Goal: Task Accomplishment & Management: Manage account settings

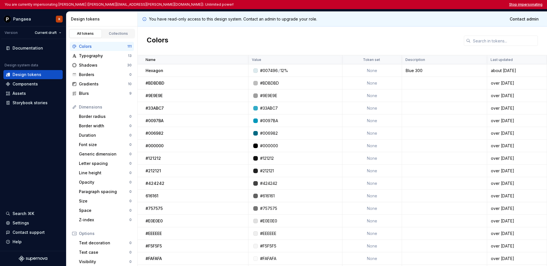
click at [519, 5] on button "Stop impersonating" at bounding box center [525, 4] width 33 height 5
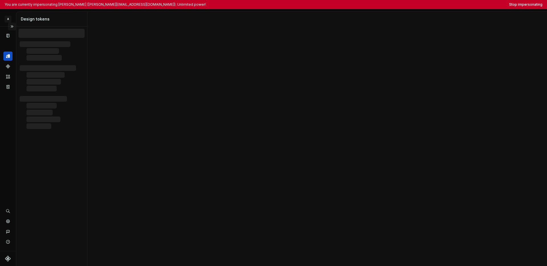
click at [12, 26] on button "Expand sidebar" at bounding box center [12, 26] width 8 height 8
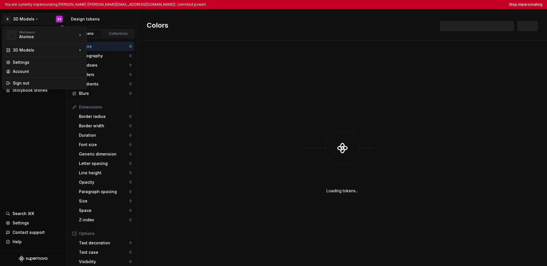
click at [19, 19] on html "You are currently impersonating Stefano Andreottola (stefano.andreottola@hexago…" at bounding box center [273, 133] width 547 height 266
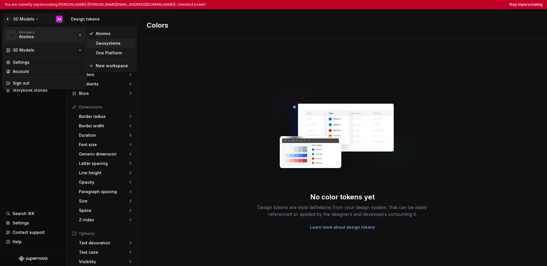
click at [107, 43] on div "Geosystems" at bounding box center [114, 43] width 37 height 6
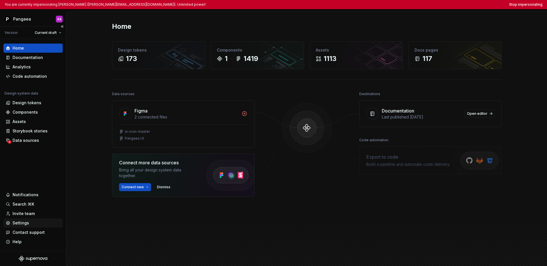
click at [24, 222] on div "Settings" at bounding box center [21, 223] width 17 height 6
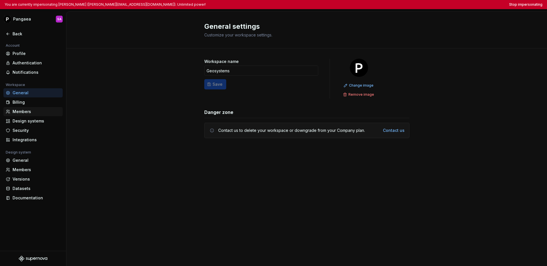
click at [24, 109] on div "Members" at bounding box center [37, 112] width 48 height 6
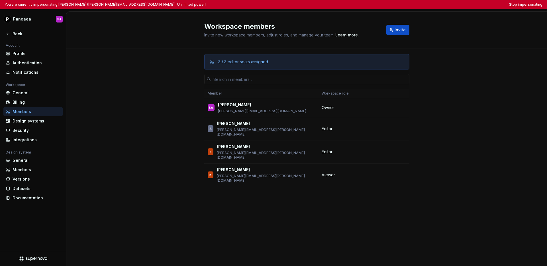
click at [379, 5] on button "Stop impersonating" at bounding box center [525, 4] width 33 height 5
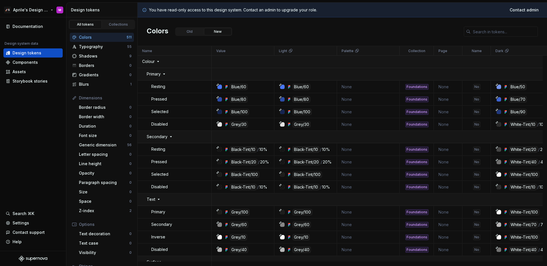
click at [30, 8] on html "🚀S Aprile's Design System M Documentation Design system data Design tokens Comp…" at bounding box center [273, 133] width 547 height 266
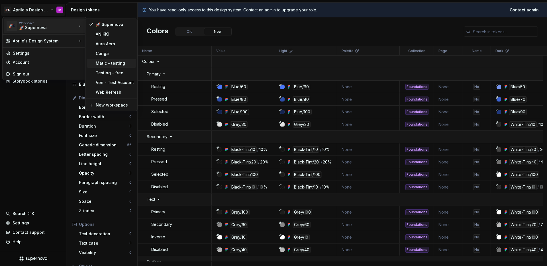
click at [100, 61] on div "Matic - testing" at bounding box center [115, 63] width 38 height 6
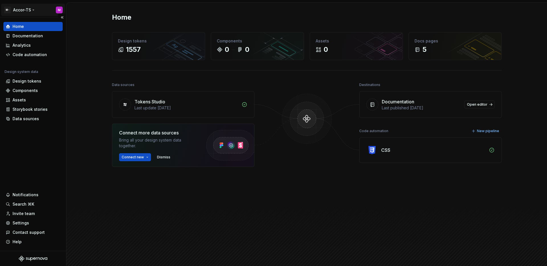
click at [24, 9] on html "M- Accor-TS M Home Documentation Analytics Code automation Design system data D…" at bounding box center [273, 133] width 547 height 266
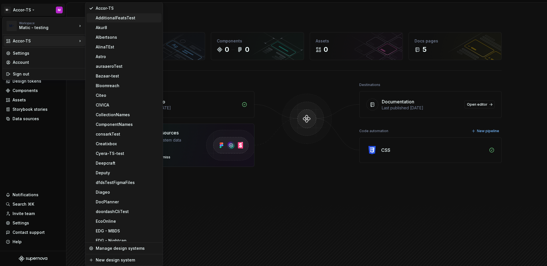
click at [113, 17] on div "AdditionalFeatsTest" at bounding box center [127, 18] width 63 height 6
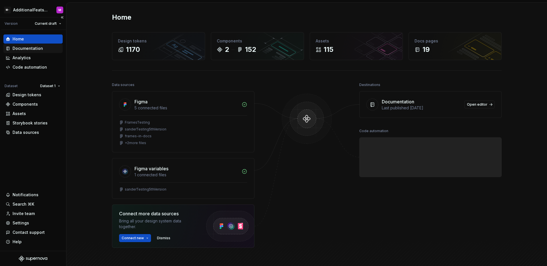
click at [39, 50] on div "Documentation" at bounding box center [28, 49] width 30 height 6
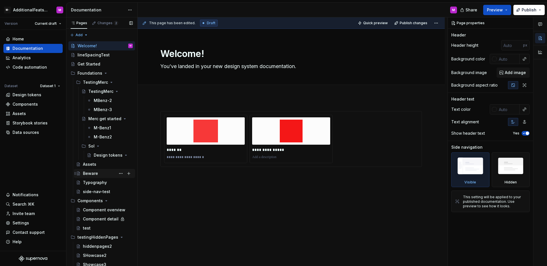
click at [87, 173] on div "Beware" at bounding box center [90, 174] width 15 height 6
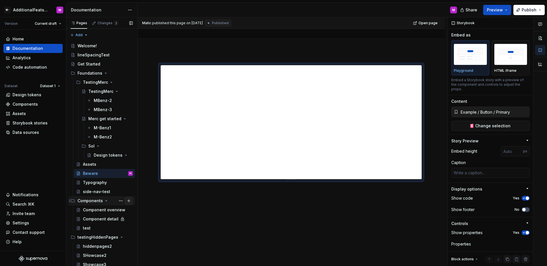
scroll to position [20, 0]
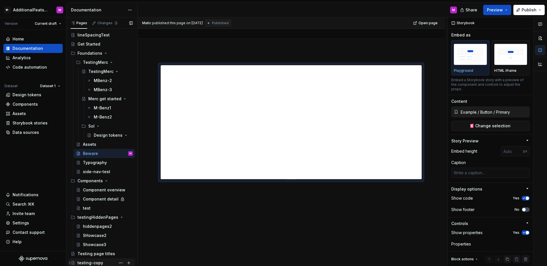
click at [95, 263] on div "testing-copy" at bounding box center [90, 263] width 26 height 6
click at [91, 254] on div "Testing page titles" at bounding box center [96, 254] width 38 height 6
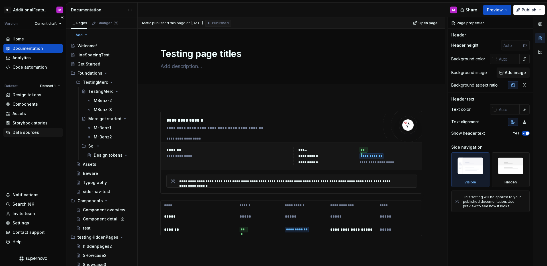
click at [34, 134] on div "Data sources" at bounding box center [26, 133] width 26 height 6
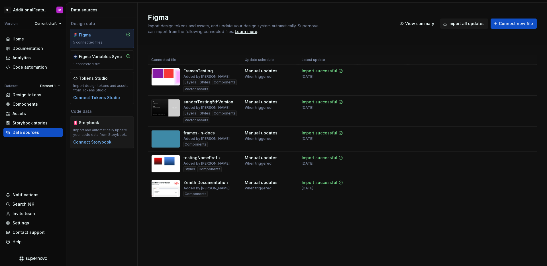
click at [95, 128] on div "Import and automatically update your code data from Storybook." at bounding box center [101, 132] width 57 height 9
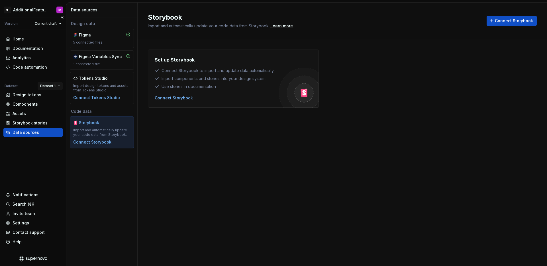
click at [50, 89] on html "M- AdditionalFeatsTest M Version Current draft Home Documentation Analytics Cod…" at bounding box center [273, 133] width 547 height 266
click at [53, 106] on div "Dataset 2" at bounding box center [67, 106] width 37 height 6
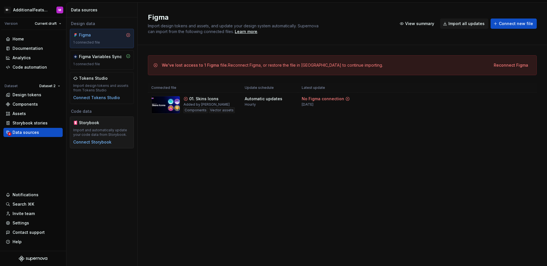
click at [95, 134] on div "Import and automatically update your code data from Storybook." at bounding box center [101, 132] width 57 height 9
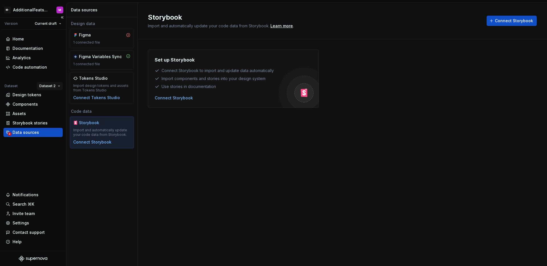
click at [50, 87] on html "M- AdditionalFeatsTest M Version Current draft Home Documentation Analytics Cod…" at bounding box center [273, 133] width 547 height 266
click at [50, 99] on div "Dataset 1" at bounding box center [66, 97] width 37 height 6
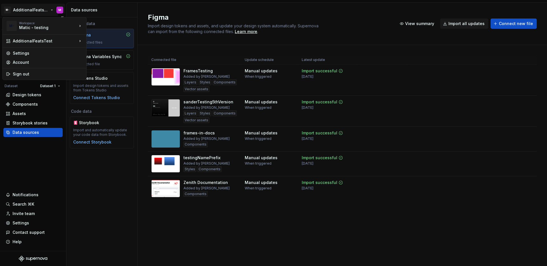
click at [30, 8] on html "M- AdditionalFeatsTest M Version Current draft Home Documentation Analytics Cod…" at bounding box center [273, 133] width 547 height 266
click at [44, 163] on html "M- AdditionalFeatsTest M Version Current draft Home Documentation Analytics Cod…" at bounding box center [273, 133] width 547 height 266
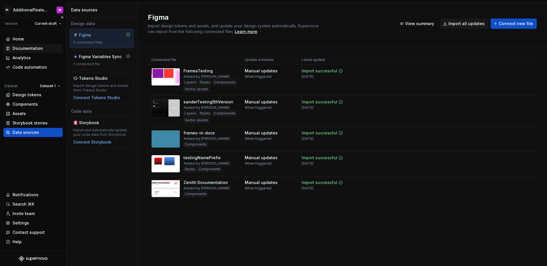
click at [38, 47] on div "Documentation" at bounding box center [28, 49] width 30 height 6
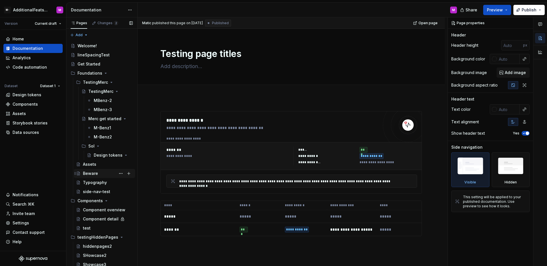
click at [95, 176] on div "Beware" at bounding box center [90, 174] width 15 height 6
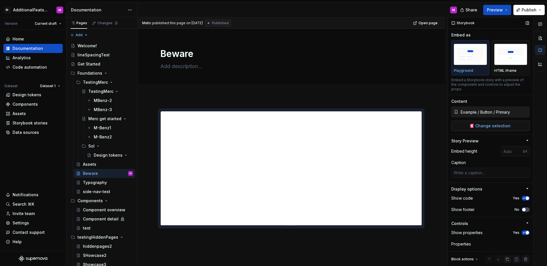
click at [488, 130] on button "Change selection" at bounding box center [490, 126] width 78 height 10
type textarea "*"
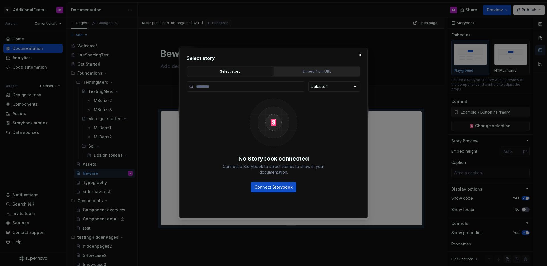
click at [297, 72] on div "Embed from URL" at bounding box center [317, 72] width 82 height 6
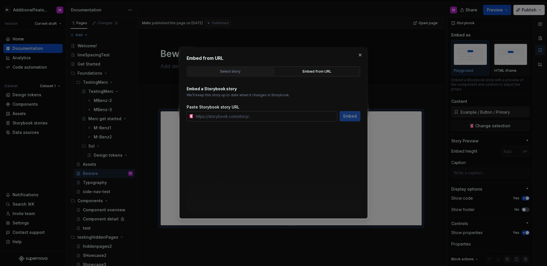
drag, startPoint x: 244, startPoint y: 116, endPoint x: 261, endPoint y: 118, distance: 16.9
click at [244, 116] on input "text" at bounding box center [265, 116] width 144 height 10
paste input "https://storybook.activecampaign.design/?path=/story/components-accordion--sing…"
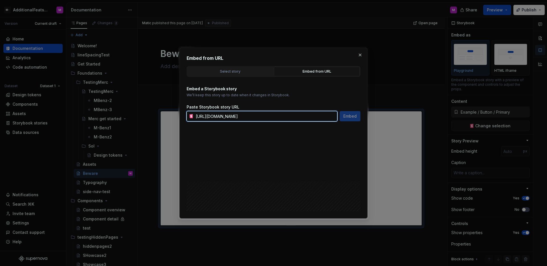
scroll to position [0, 23]
type input "https://storybook.activecampaign.design/?path=/story/components-accordion--sing…"
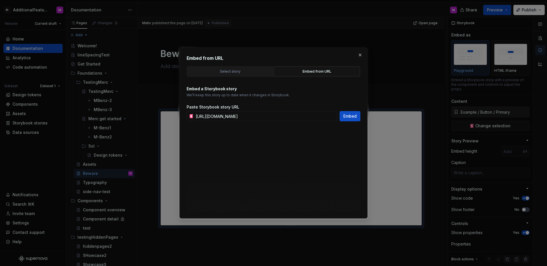
click at [360, 121] on div "Embed" at bounding box center [349, 116] width 21 height 10
click at [357, 120] on button "Embed" at bounding box center [349, 116] width 21 height 10
type textarea "*"
type input "https://storybook.activecampaign.design/?path=/story/components-accordion--sing…"
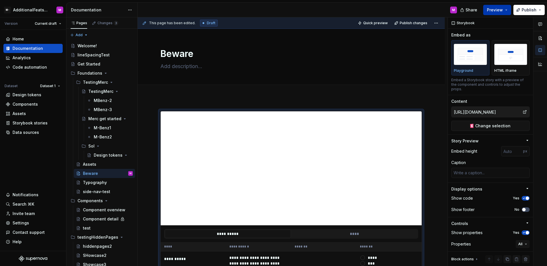
click at [505, 11] on button "Preview" at bounding box center [497, 10] width 28 height 10
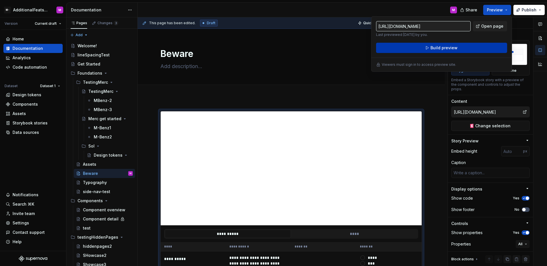
click at [459, 50] on button "Build preview" at bounding box center [441, 48] width 131 height 10
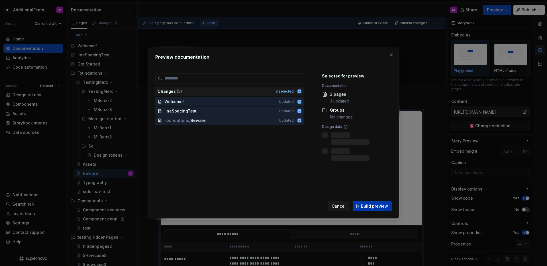
click at [368, 204] on span "Build preview" at bounding box center [374, 206] width 27 height 6
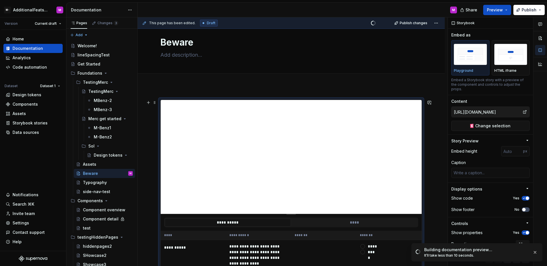
scroll to position [7, 0]
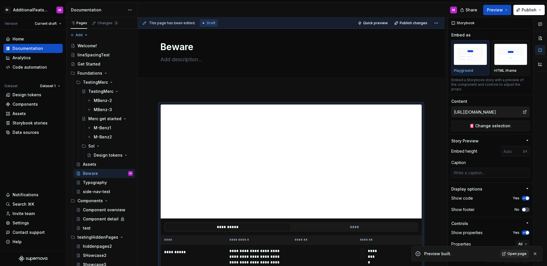
click at [521, 256] on span "Open page" at bounding box center [516, 253] width 19 height 5
click at [502, 14] on button "Preview" at bounding box center [497, 10] width 28 height 10
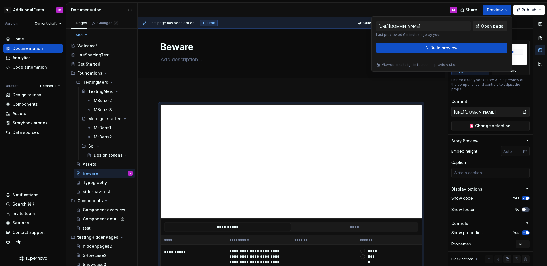
click at [495, 26] on span "Open page" at bounding box center [492, 26] width 22 height 6
click at [117, 174] on button "Page tree" at bounding box center [121, 173] width 8 height 8
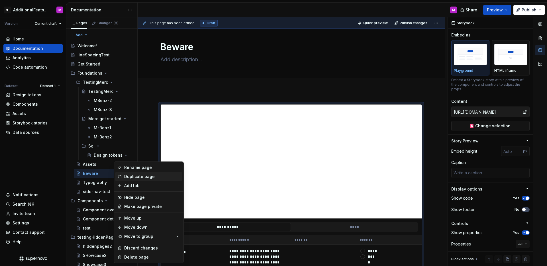
click at [128, 176] on div "Duplicate page" at bounding box center [152, 177] width 56 height 6
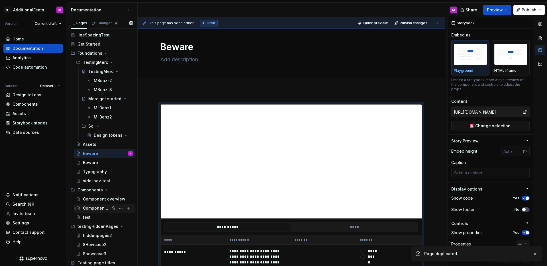
scroll to position [29, 0]
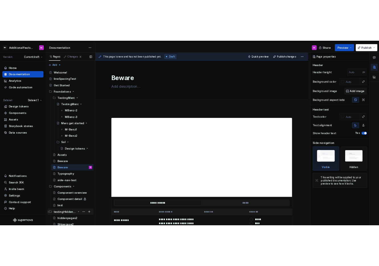
scroll to position [29, 0]
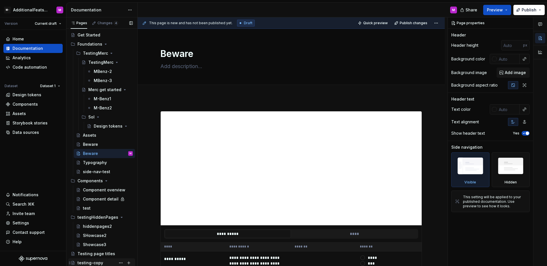
click at [97, 262] on div "testing-copy" at bounding box center [90, 263] width 26 height 6
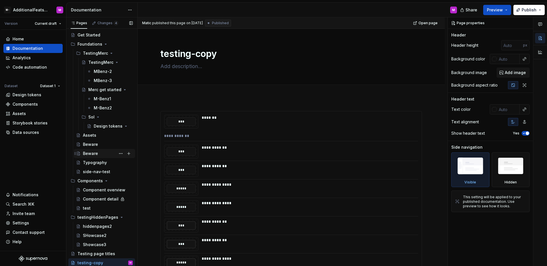
click at [107, 151] on div "Beware" at bounding box center [108, 153] width 50 height 8
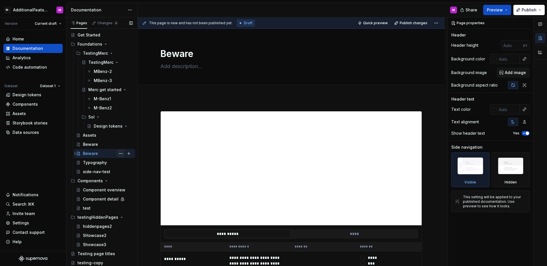
click at [117, 153] on button "Page tree" at bounding box center [121, 153] width 8 height 8
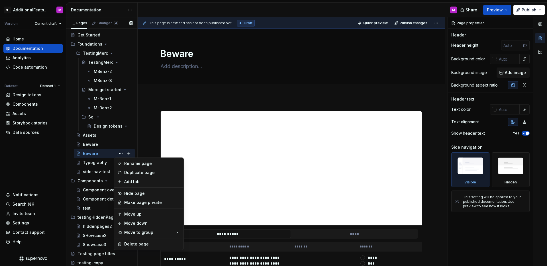
click at [103, 153] on div "Pages Changes 4 Add Accessibility guide for tree Page tree. Navigate the tree w…" at bounding box center [101, 142] width 71 height 251
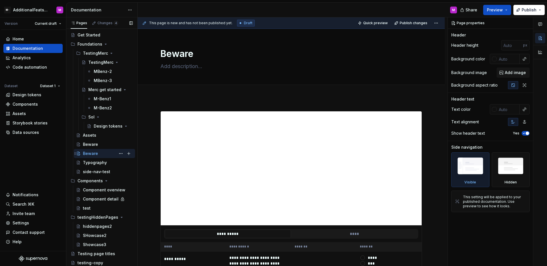
click at [105, 154] on div "Beware M" at bounding box center [108, 153] width 50 height 8
click at [117, 153] on button "Page tree" at bounding box center [121, 153] width 8 height 8
click at [105, 153] on div "Pages Changes 4 Add Accessibility guide for tree Page tree. Navigate the tree w…" at bounding box center [101, 142] width 71 height 251
type textarea "*"
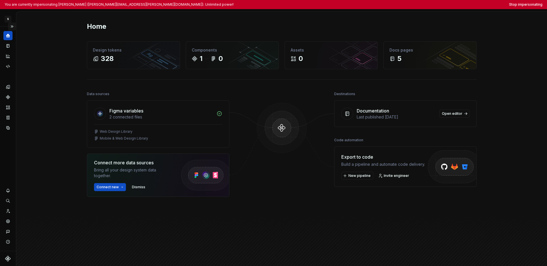
click at [12, 25] on button "Expand sidebar" at bounding box center [12, 26] width 8 height 8
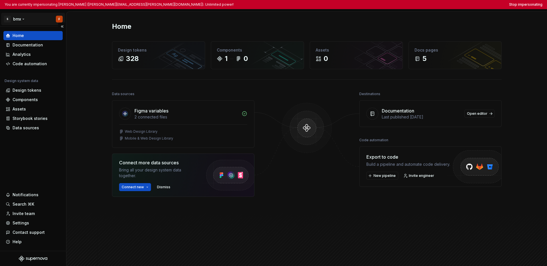
click at [22, 20] on html "You are currently impersonating Felix (felix.giles@sony.com). Unlimited power! …" at bounding box center [273, 133] width 547 height 266
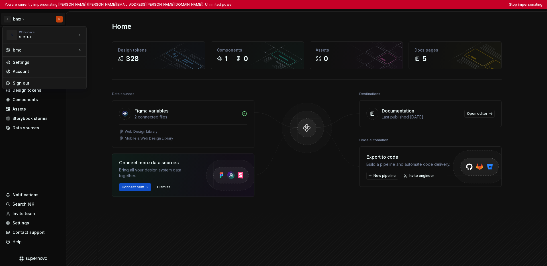
click at [38, 144] on html "You are currently impersonating Felix (felix.giles@sony.com). Unlimited power! …" at bounding box center [273, 133] width 547 height 266
click at [21, 18] on html "You are currently impersonating Felix (felix.giles@sony.com). Unlimited power! …" at bounding box center [273, 133] width 547 height 266
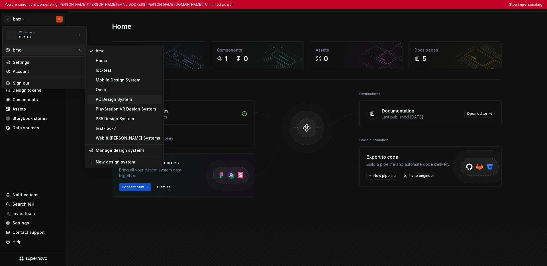
click at [110, 99] on div "PC Design System" at bounding box center [128, 100] width 64 height 6
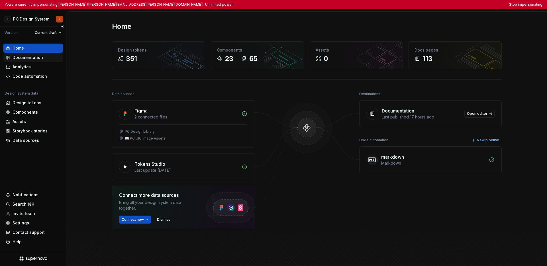
click at [29, 57] on div "Documentation" at bounding box center [28, 58] width 30 height 6
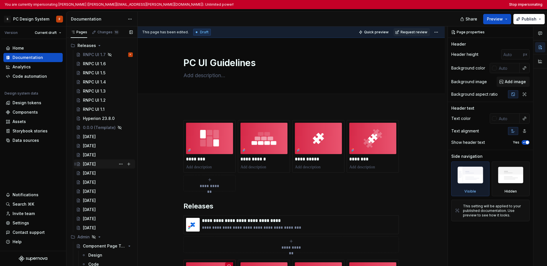
scroll to position [1200, 0]
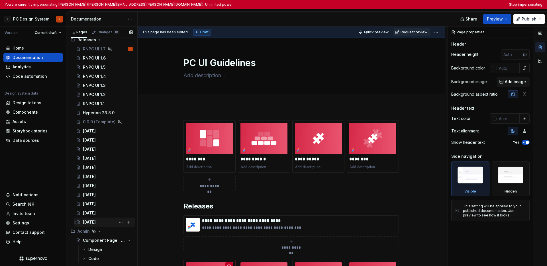
click at [93, 222] on div "August 2025" at bounding box center [89, 222] width 13 height 6
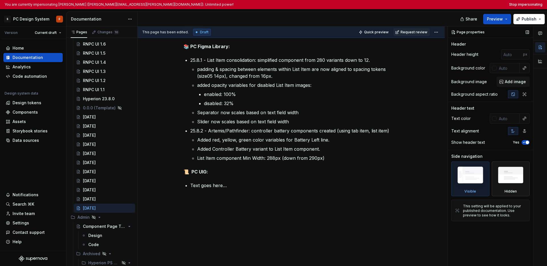
scroll to position [1241, 0]
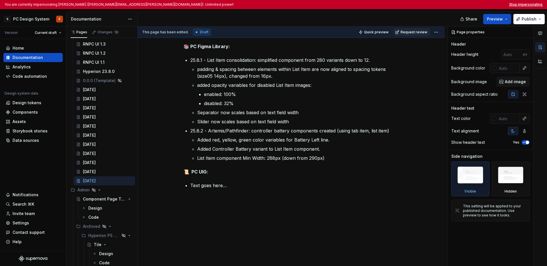
click at [379, 3] on button "Stop impersonating" at bounding box center [525, 4] width 33 height 5
type textarea "*"
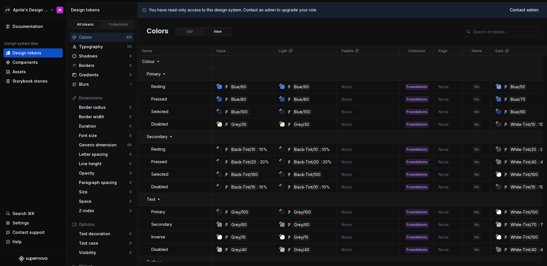
click at [27, 7] on html "🚀S Aprile's Design System M Documentation Design system data Design tokens Comp…" at bounding box center [273, 133] width 547 height 266
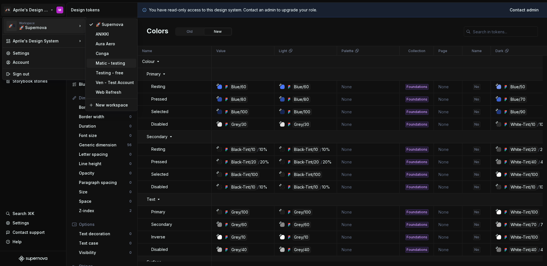
click at [111, 62] on div "Matic - testing" at bounding box center [115, 63] width 38 height 6
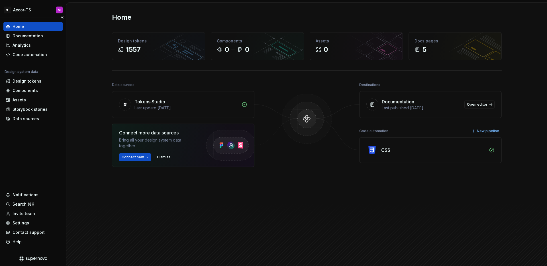
click at [28, 26] on div "Home" at bounding box center [33, 27] width 55 height 6
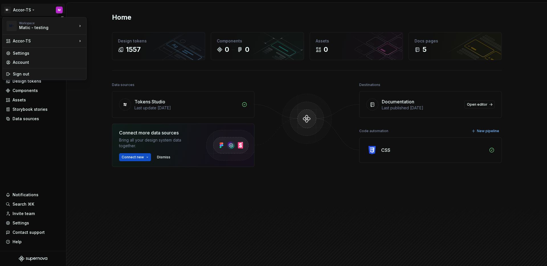
click at [27, 9] on html "M- Accor-TS M Home Documentation Analytics Code automation Design system data D…" at bounding box center [273, 133] width 547 height 266
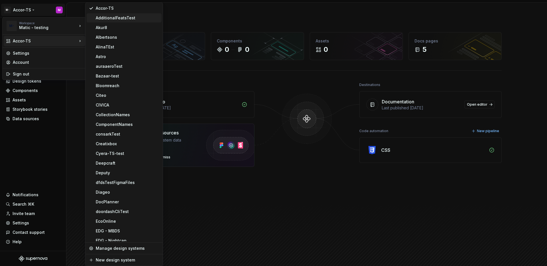
click at [124, 19] on div "AdditionalFeatsTest" at bounding box center [127, 18] width 63 height 6
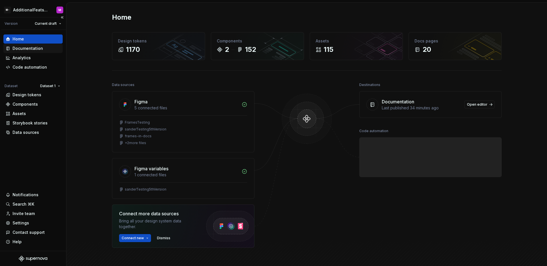
click at [34, 51] on div "Documentation" at bounding box center [28, 49] width 30 height 6
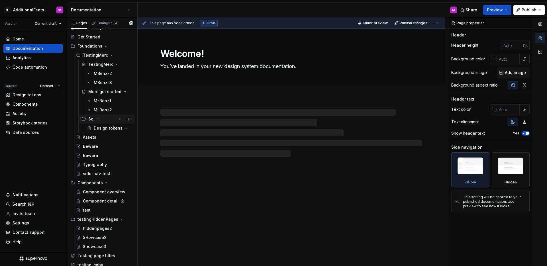
scroll to position [29, 0]
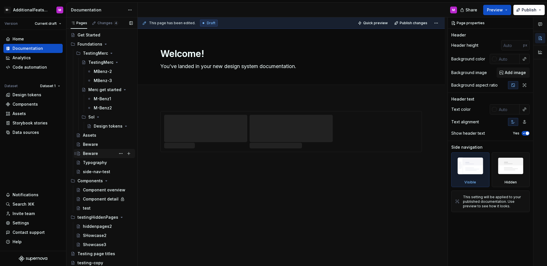
click at [98, 152] on div "Beware" at bounding box center [108, 153] width 50 height 8
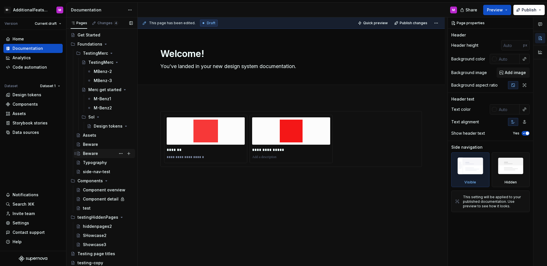
click at [98, 152] on div "Beware" at bounding box center [108, 153] width 50 height 8
click at [119, 152] on button "Page tree" at bounding box center [121, 153] width 8 height 8
type textarea "*"
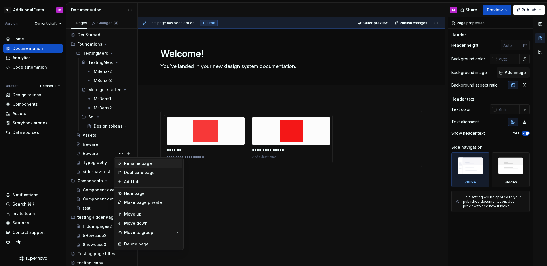
click at [128, 165] on div "Rename page" at bounding box center [152, 164] width 56 height 6
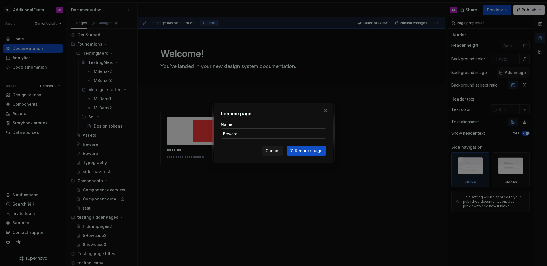
click at [257, 136] on input "Beware" at bounding box center [273, 133] width 105 height 10
type input "Beware-cop"
type textarea "*"
type input "Beware-copy"
type textarea "*"
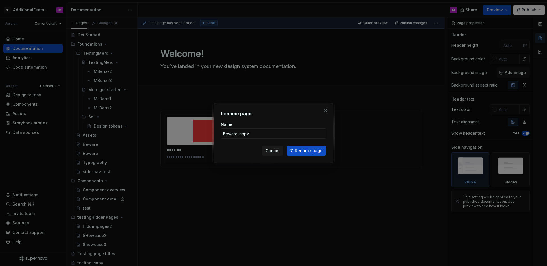
type input "Beware-copy-1"
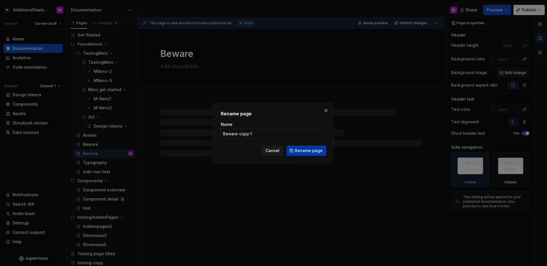
type textarea "*"
type input "Beware-copy-1"
click at [302, 152] on span "Rename page" at bounding box center [309, 151] width 28 height 6
type textarea "*"
type textarea "Beware-copy-1"
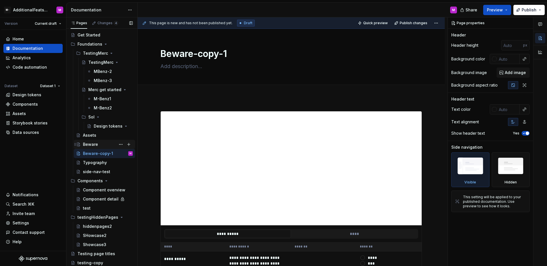
click at [101, 145] on div "Beware" at bounding box center [108, 144] width 50 height 8
click at [100, 145] on div "Beware" at bounding box center [108, 144] width 50 height 8
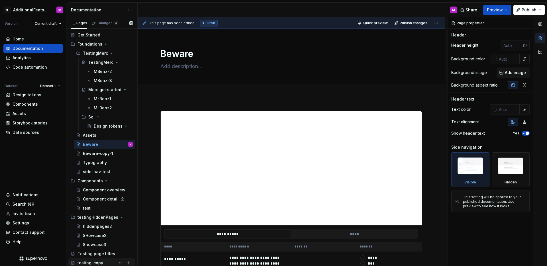
click at [103, 262] on div "testing-copy" at bounding box center [104, 263] width 55 height 8
click at [100, 262] on div "testing-copy" at bounding box center [90, 263] width 26 height 6
click at [99, 262] on div "testing-copy" at bounding box center [90, 263] width 26 height 6
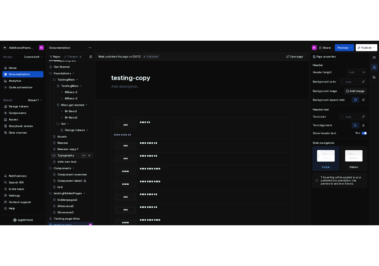
scroll to position [29, 0]
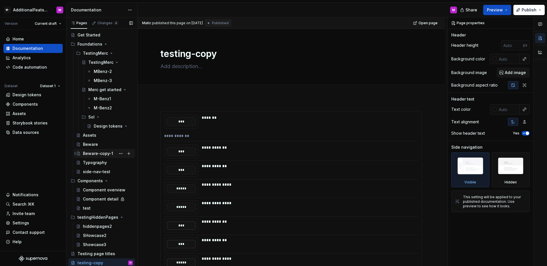
click at [106, 154] on div "Beware-copy-1" at bounding box center [98, 154] width 30 height 6
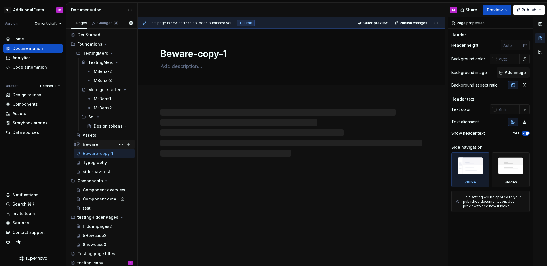
click at [103, 148] on div "Beware" at bounding box center [108, 144] width 50 height 8
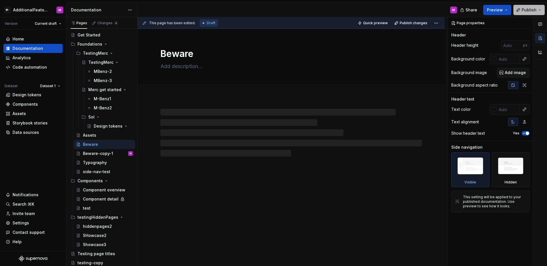
click at [531, 9] on span "Publish" at bounding box center [528, 10] width 15 height 6
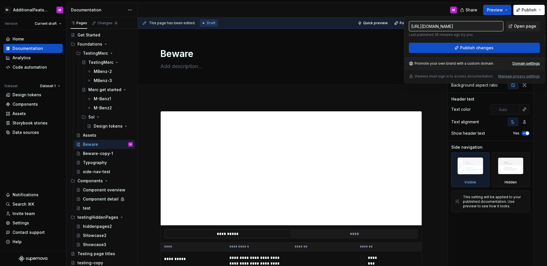
click at [446, 54] on div "https://matictest.preview.supernova-docs.io/latest/foundations/beware-kGB5Oe9s …" at bounding box center [474, 49] width 141 height 67
click at [96, 153] on div "Beware-copy-1" at bounding box center [98, 154] width 30 height 6
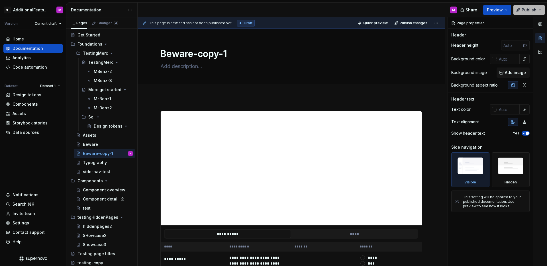
click at [526, 9] on span "Publish" at bounding box center [528, 10] width 15 height 6
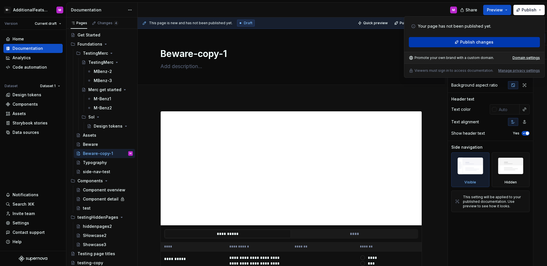
click at [444, 44] on button "Publish changes" at bounding box center [474, 42] width 131 height 10
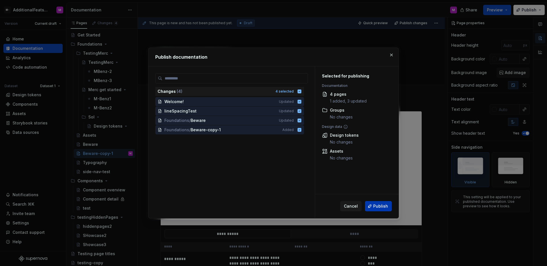
click at [368, 204] on button "Publish" at bounding box center [378, 206] width 27 height 10
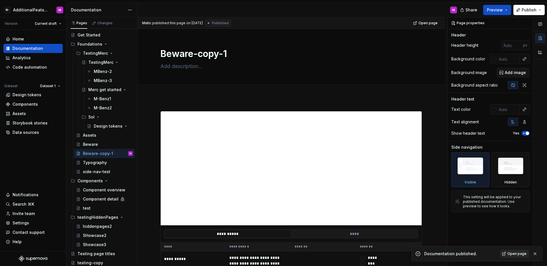
click at [518, 255] on span "Open page" at bounding box center [516, 253] width 19 height 5
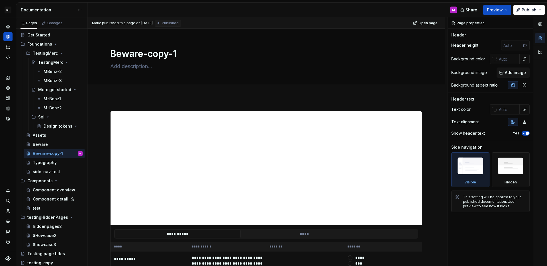
type textarea "*"
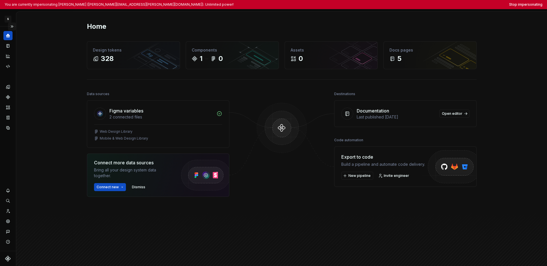
click at [13, 27] on button "Expand sidebar" at bounding box center [12, 26] width 8 height 8
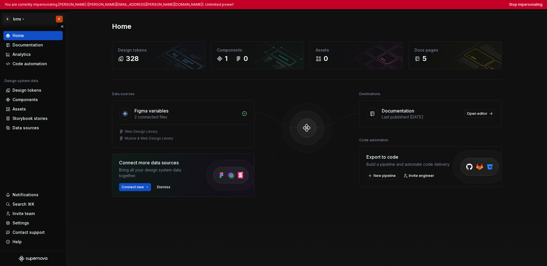
click at [19, 21] on html "You are currently impersonating [PERSON_NAME] ([PERSON_NAME][EMAIL_ADDRESS][PER…" at bounding box center [273, 133] width 547 height 266
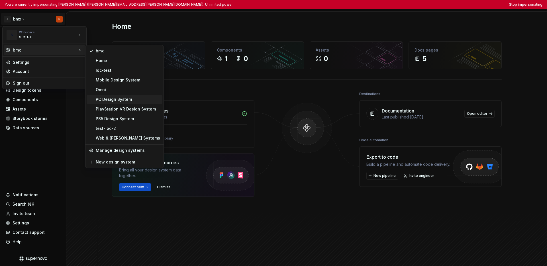
click at [108, 99] on div "PC Design System" at bounding box center [128, 100] width 64 height 6
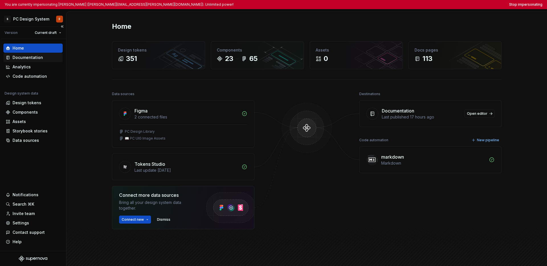
click at [33, 58] on div "Documentation" at bounding box center [28, 58] width 30 height 6
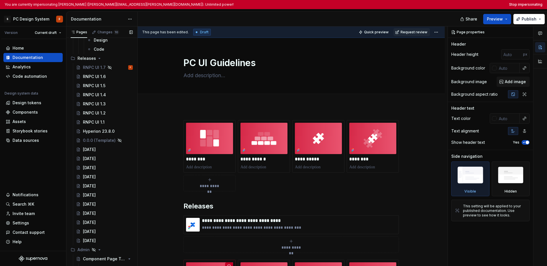
scroll to position [1210, 0]
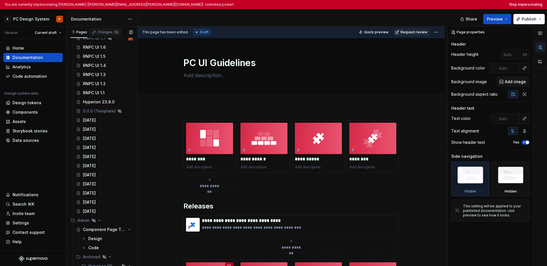
click at [107, 32] on div "Changes 10" at bounding box center [108, 32] width 22 height 5
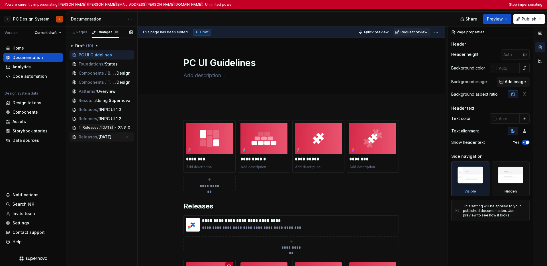
click at [100, 138] on span "[DATE]" at bounding box center [105, 137] width 13 height 6
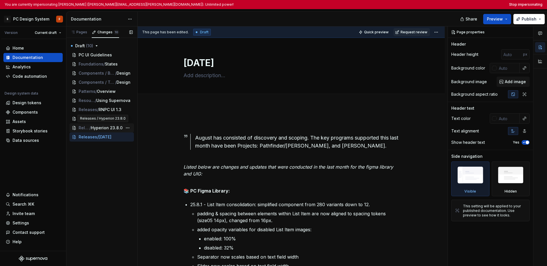
click at [101, 129] on span "Hyperion 23.8.0" at bounding box center [107, 128] width 32 height 6
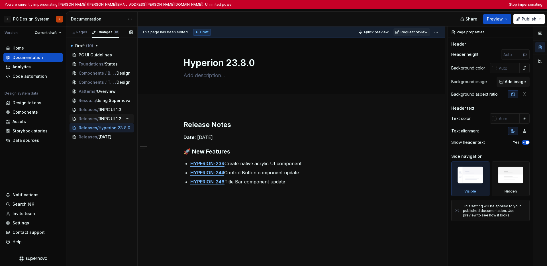
click at [101, 118] on span "RNPC UI 1.2" at bounding box center [110, 119] width 23 height 6
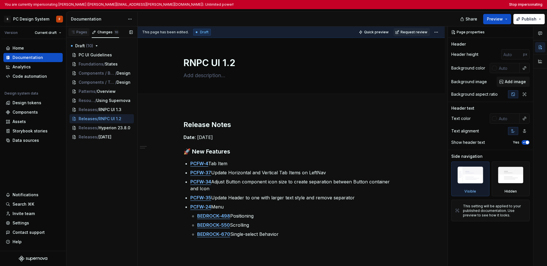
click at [81, 32] on div "Pages" at bounding box center [79, 32] width 17 height 5
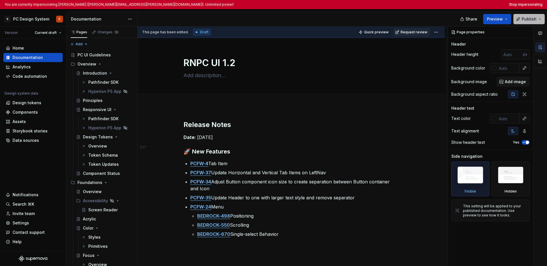
click at [379, 18] on button "Publish" at bounding box center [528, 19] width 31 height 10
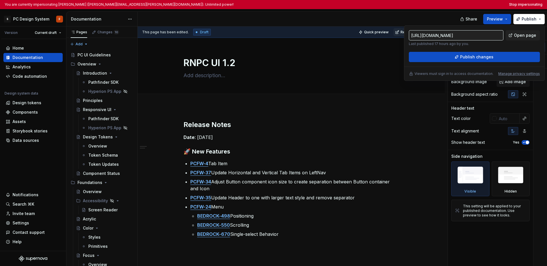
click at [379, 18] on div at bounding box center [300, 19] width 324 height 15
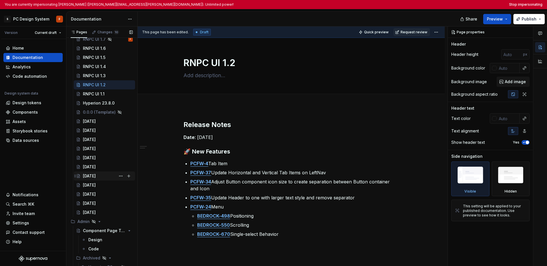
scroll to position [1213, 0]
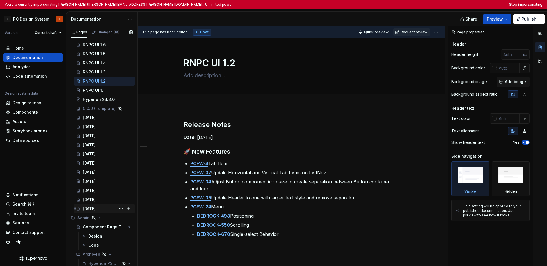
click at [93, 207] on div "[DATE]" at bounding box center [89, 209] width 13 height 6
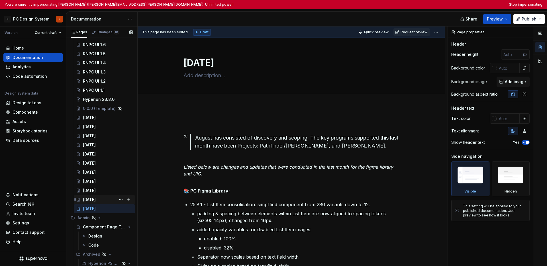
click at [92, 201] on div "[DATE]" at bounding box center [89, 200] width 13 height 6
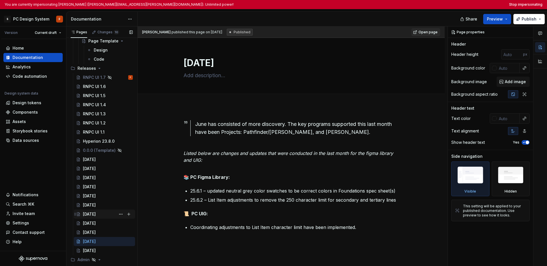
scroll to position [1167, 0]
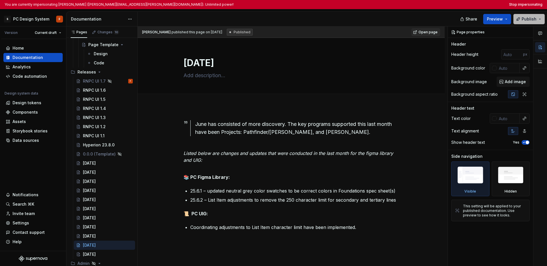
click at [379, 18] on button "Publish" at bounding box center [528, 19] width 31 height 10
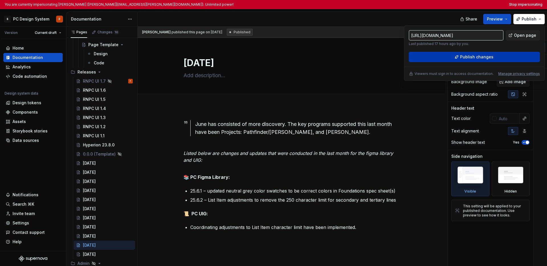
click at [379, 57] on button "Publish changes" at bounding box center [474, 57] width 131 height 10
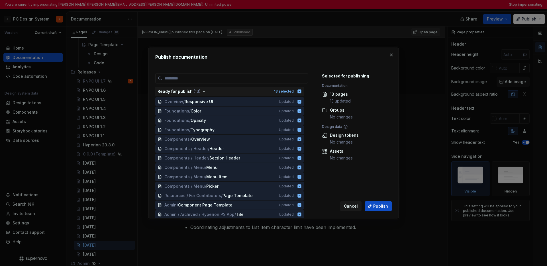
scroll to position [109, 0]
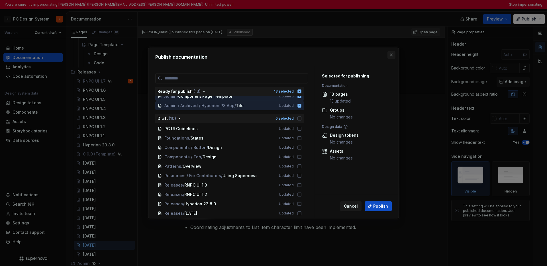
click at [379, 55] on button "button" at bounding box center [391, 55] width 8 height 8
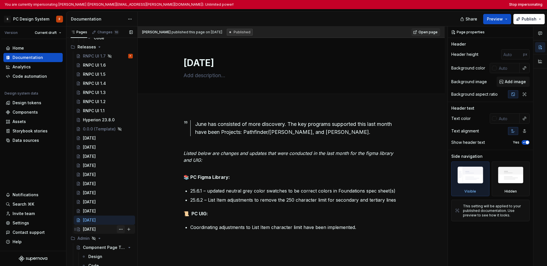
scroll to position [1211, 0]
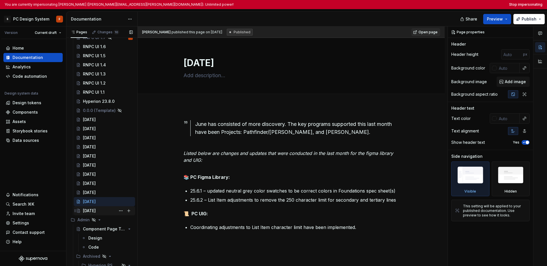
click at [96, 210] on div "[DATE]" at bounding box center [89, 211] width 13 height 6
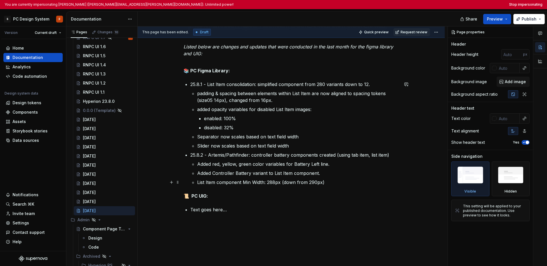
scroll to position [113, 0]
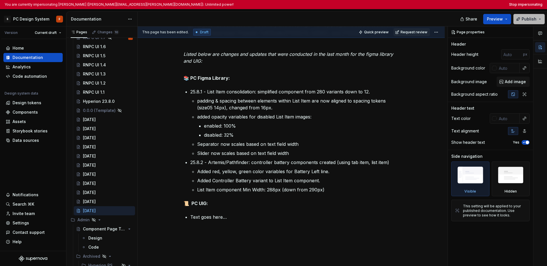
click at [379, 19] on button "Publish" at bounding box center [528, 19] width 31 height 10
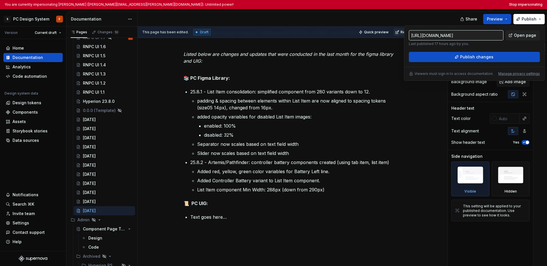
click at [379, 18] on div at bounding box center [300, 19] width 324 height 15
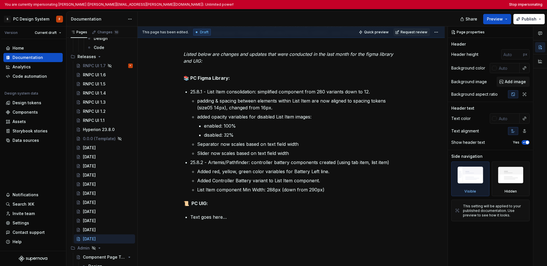
scroll to position [1226, 0]
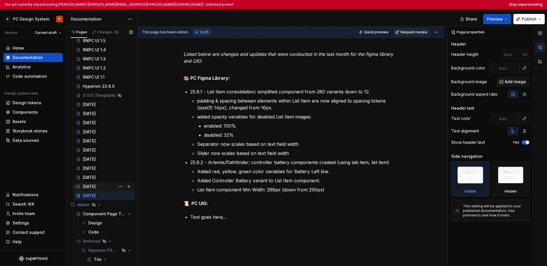
click at [103, 185] on div "[DATE]" at bounding box center [108, 187] width 50 height 8
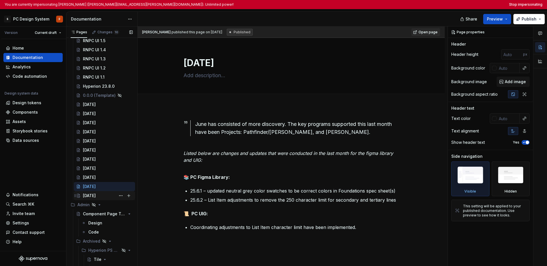
click at [96, 194] on div "[DATE]" at bounding box center [89, 196] width 13 height 6
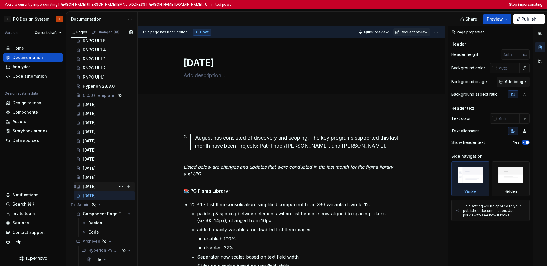
click at [96, 188] on div "[DATE]" at bounding box center [89, 187] width 13 height 6
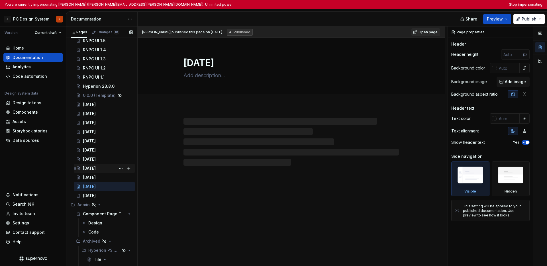
click at [96, 169] on div "[DATE]" at bounding box center [89, 168] width 13 height 6
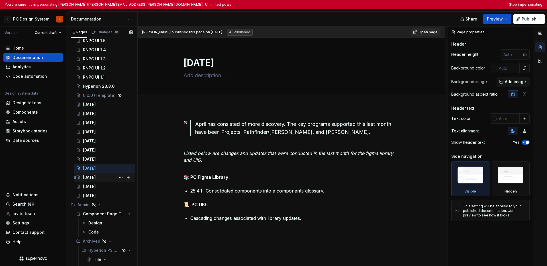
click at [96, 179] on div "[DATE]" at bounding box center [89, 178] width 13 height 6
click at [93, 178] on div "[DATE]" at bounding box center [89, 178] width 13 height 6
click at [93, 186] on div "[DATE]" at bounding box center [89, 187] width 13 height 6
click at [95, 186] on div "[DATE]" at bounding box center [89, 187] width 13 height 6
click at [88, 187] on div "[DATE]" at bounding box center [89, 187] width 13 height 6
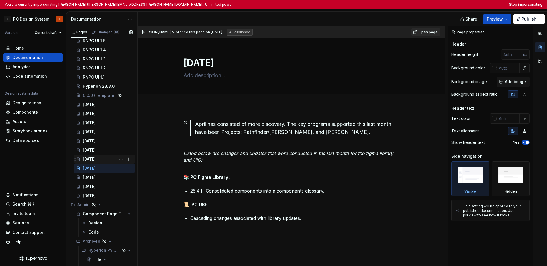
click at [91, 160] on div "[DATE]" at bounding box center [89, 159] width 13 height 6
click at [92, 170] on div "[DATE]" at bounding box center [89, 168] width 13 height 6
click at [92, 178] on div "[DATE]" at bounding box center [89, 178] width 13 height 6
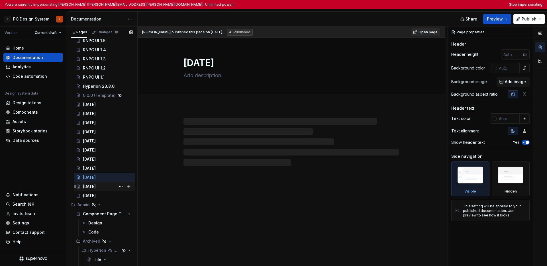
click at [92, 188] on div "[DATE]" at bounding box center [89, 187] width 13 height 6
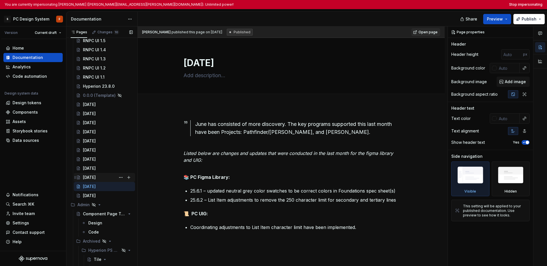
click at [93, 177] on div "[DATE]" at bounding box center [89, 178] width 13 height 6
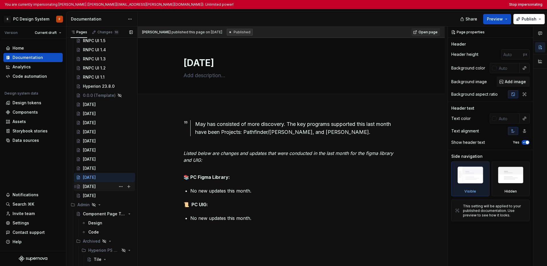
click at [96, 186] on div "[DATE]" at bounding box center [89, 187] width 13 height 6
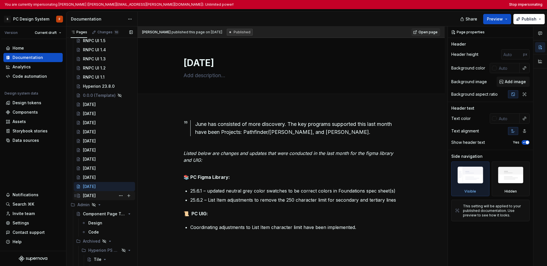
click at [89, 194] on div "[DATE]" at bounding box center [89, 196] width 13 height 6
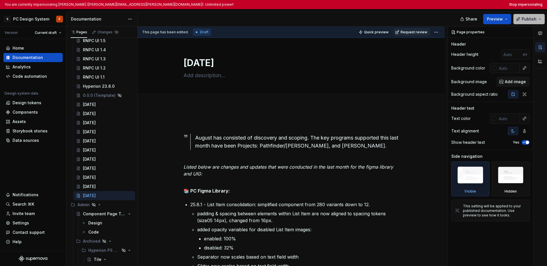
click at [379, 19] on button "Publish" at bounding box center [528, 19] width 31 height 10
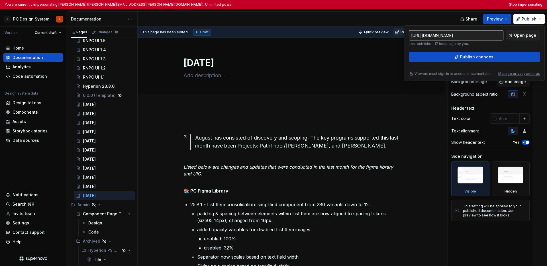
scroll to position [0, 41]
click at [379, 15] on div at bounding box center [300, 19] width 324 height 15
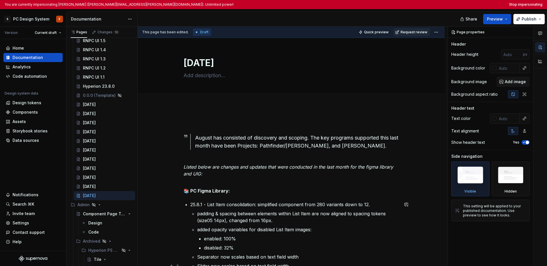
type textarea "*"
click at [379, 4] on button "Stop impersonating" at bounding box center [525, 4] width 33 height 5
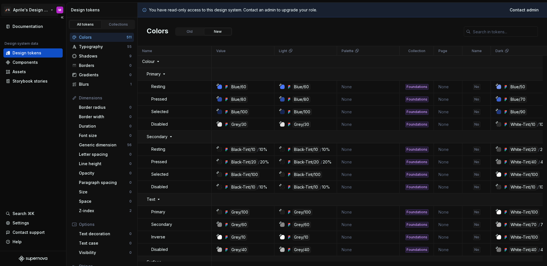
click at [38, 9] on html "🚀S Aprile's Design System M Documentation Design system data Design tokens Comp…" at bounding box center [273, 133] width 547 height 266
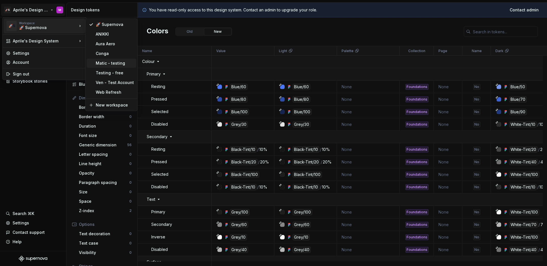
click at [118, 63] on div "Matic - testing" at bounding box center [115, 63] width 38 height 6
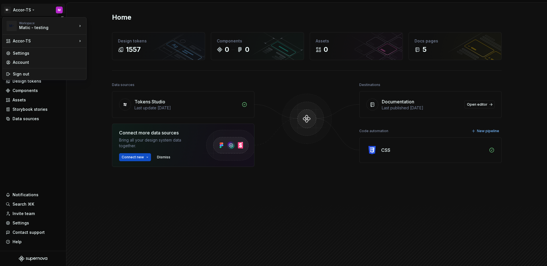
click at [21, 11] on html "M- Accor-TS M Home Documentation Analytics Code automation Design system data D…" at bounding box center [273, 133] width 547 height 266
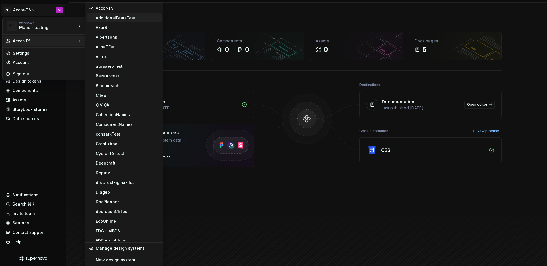
click at [113, 18] on div "AdditionalFeatsTest" at bounding box center [127, 18] width 63 height 6
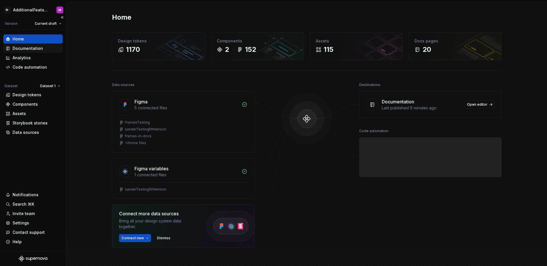
click at [28, 50] on div "Documentation" at bounding box center [28, 49] width 30 height 6
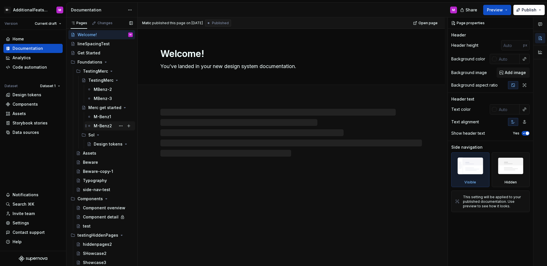
scroll to position [18, 0]
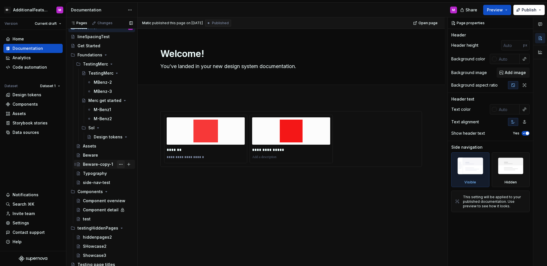
click at [118, 164] on button "Page tree" at bounding box center [121, 164] width 8 height 8
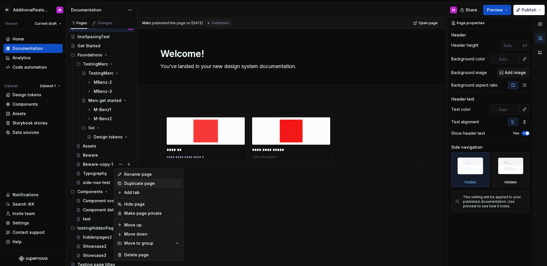
click at [134, 182] on div "Duplicate page" at bounding box center [152, 184] width 56 height 6
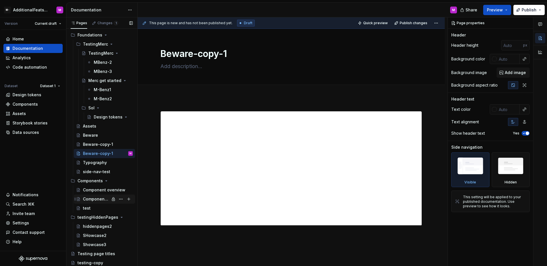
scroll to position [31, 0]
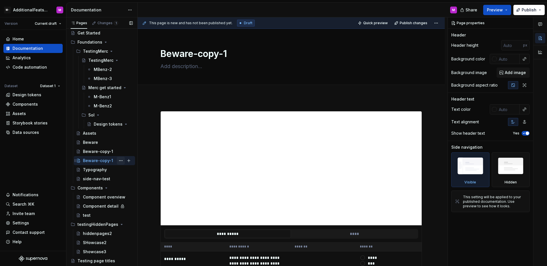
click at [117, 160] on button "Page tree" at bounding box center [121, 161] width 8 height 8
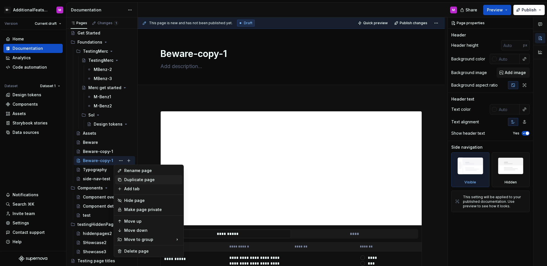
click at [124, 178] on div "Duplicate page" at bounding box center [148, 179] width 67 height 9
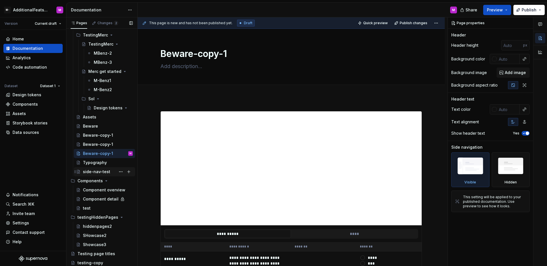
scroll to position [32, 0]
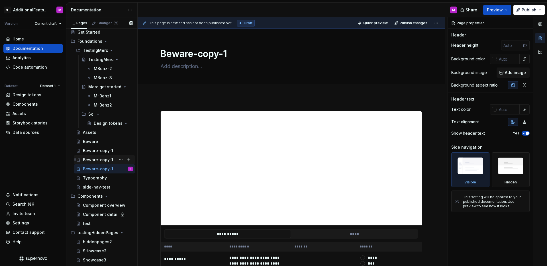
click at [104, 160] on div "Beware-copy-1" at bounding box center [98, 160] width 30 height 6
click at [106, 150] on div "Beware-copy-1" at bounding box center [98, 151] width 30 height 6
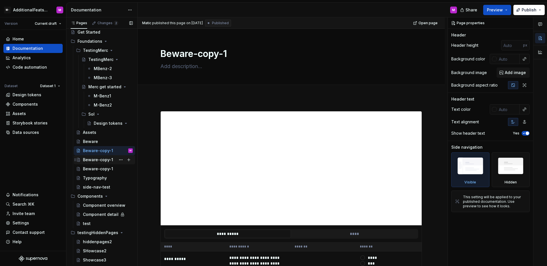
click at [108, 162] on div "Beware-copy-1" at bounding box center [98, 160] width 30 height 6
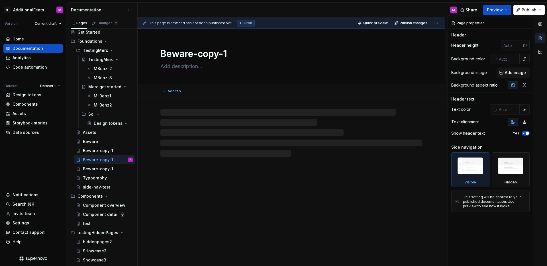
click at [247, 51] on textarea "Beware-copy-1" at bounding box center [289, 54] width 261 height 14
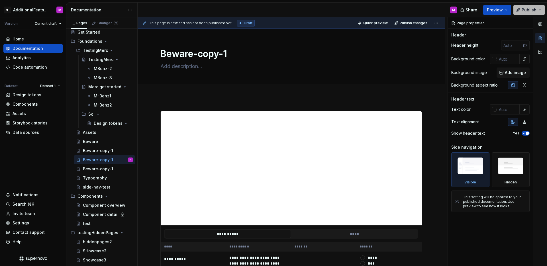
click at [518, 8] on button "Publish" at bounding box center [528, 10] width 31 height 10
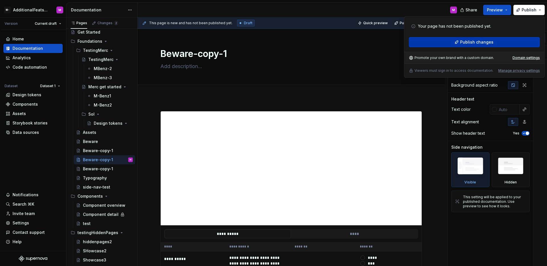
click at [496, 40] on button "Publish changes" at bounding box center [474, 42] width 131 height 10
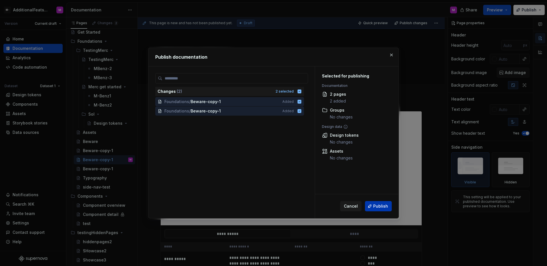
click at [376, 205] on span "Publish" at bounding box center [380, 206] width 15 height 6
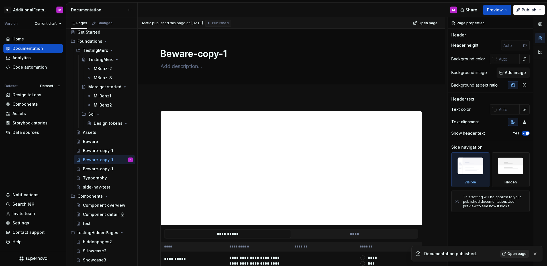
click at [519, 255] on span "Open page" at bounding box center [516, 253] width 19 height 5
click at [26, 224] on div "Settings" at bounding box center [21, 223] width 17 height 6
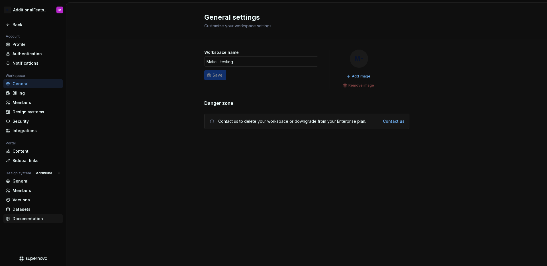
click at [22, 221] on div "Documentation" at bounding box center [37, 219] width 48 height 6
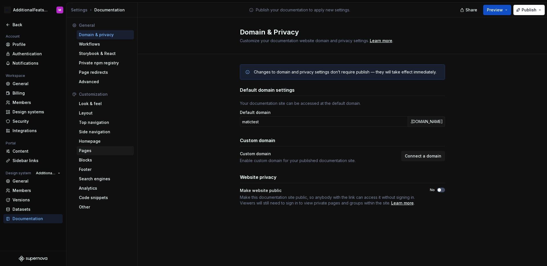
click at [106, 149] on div "Pages" at bounding box center [105, 151] width 53 height 6
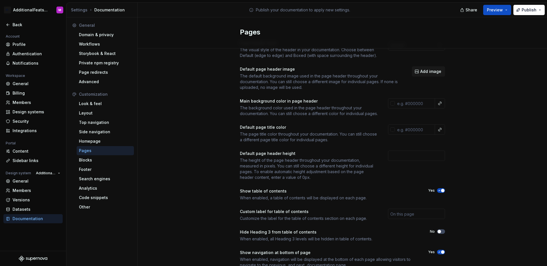
scroll to position [38, 0]
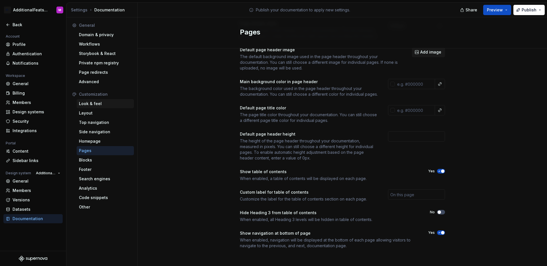
click at [102, 104] on div "Look & feel" at bounding box center [105, 104] width 53 height 6
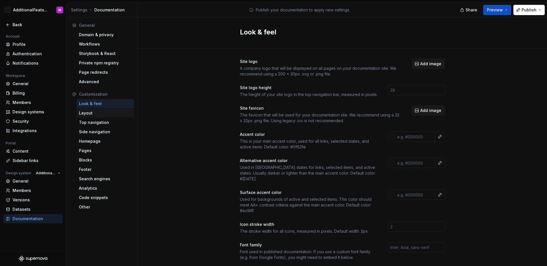
click at [100, 115] on div "Layout" at bounding box center [105, 113] width 53 height 6
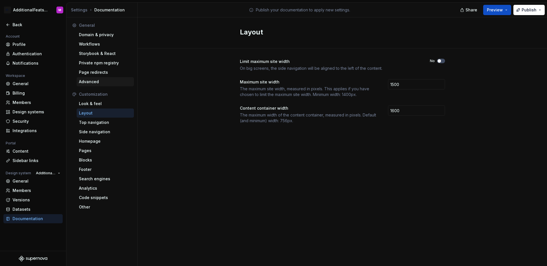
click at [105, 79] on div "Advanced" at bounding box center [105, 82] width 53 height 6
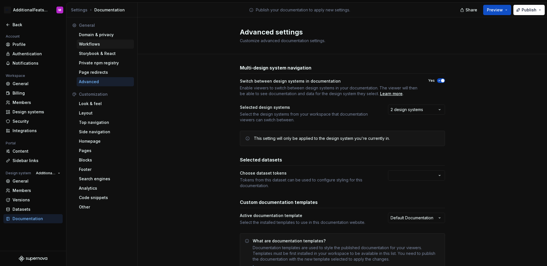
click at [104, 43] on div "Workflows" at bounding box center [105, 44] width 53 height 6
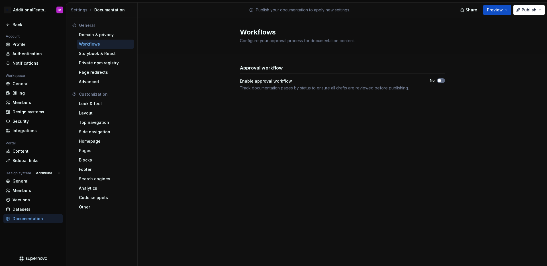
click at [440, 82] on icon "button" at bounding box center [439, 80] width 5 height 3
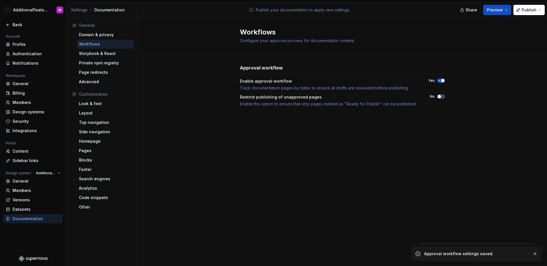
click at [243, 137] on div "Workflows Configure your approval process for documentation content. Approval w…" at bounding box center [342, 141] width 409 height 249
click at [438, 96] on span "button" at bounding box center [438, 96] width 3 height 3
click at [348, 135] on div "Workflows Configure your approval process for documentation content. Approval w…" at bounding box center [342, 141] width 409 height 249
click at [13, 24] on div "Back" at bounding box center [37, 25] width 48 height 6
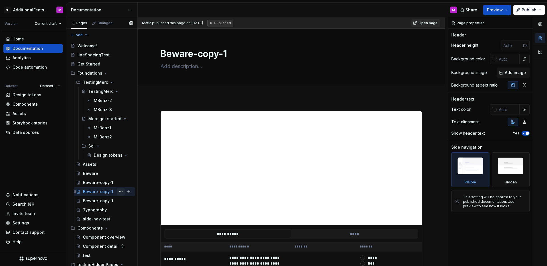
click at [119, 192] on button "Page tree" at bounding box center [121, 192] width 8 height 8
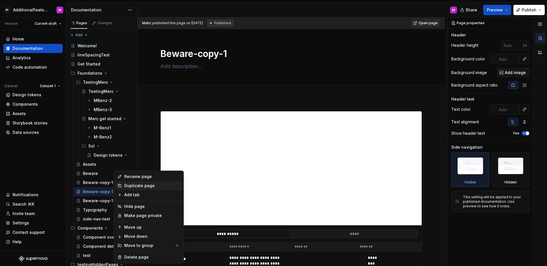
click at [126, 186] on div "Duplicate page" at bounding box center [152, 186] width 56 height 6
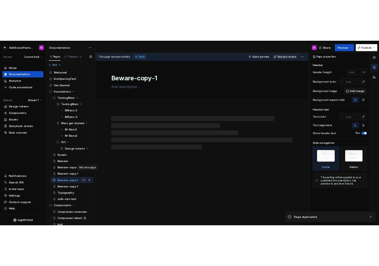
scroll to position [4, 0]
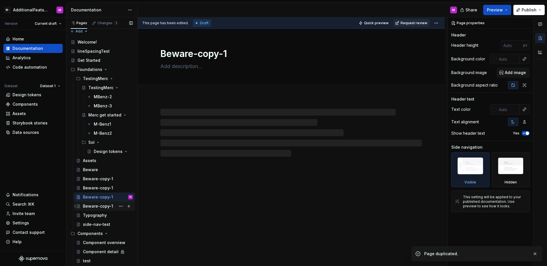
click at [110, 206] on div "Beware-copy-1" at bounding box center [98, 206] width 30 height 6
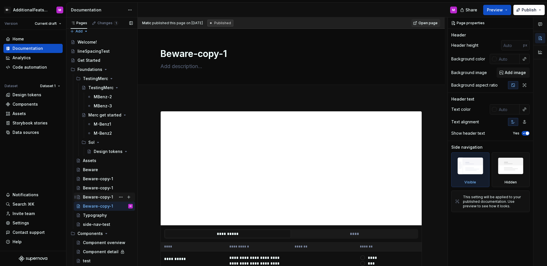
click at [105, 198] on div "Beware-copy-1" at bounding box center [98, 197] width 30 height 6
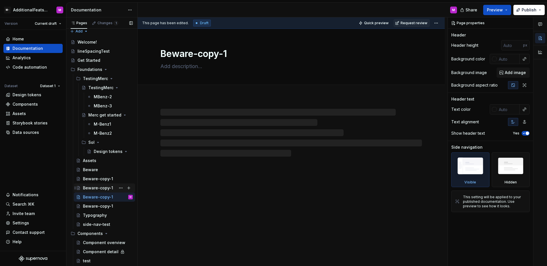
click at [104, 185] on div "Beware-copy-1" at bounding box center [98, 188] width 30 height 6
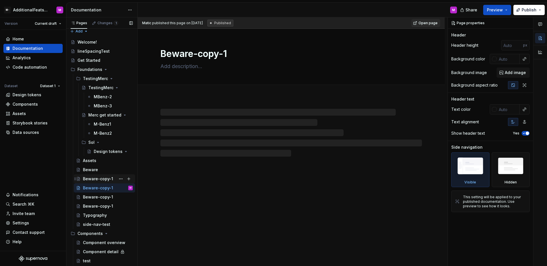
click at [104, 179] on div "Beware-copy-1" at bounding box center [98, 179] width 30 height 6
click at [103, 198] on div "Beware-copy-1" at bounding box center [98, 197] width 30 height 6
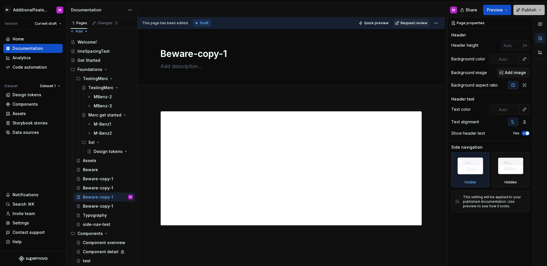
click at [529, 11] on span "Publish" at bounding box center [528, 10] width 15 height 6
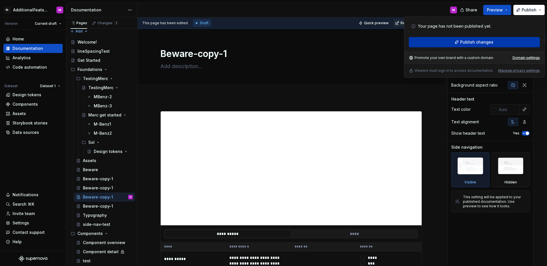
click at [463, 39] on span "Publish changes" at bounding box center [476, 42] width 33 height 6
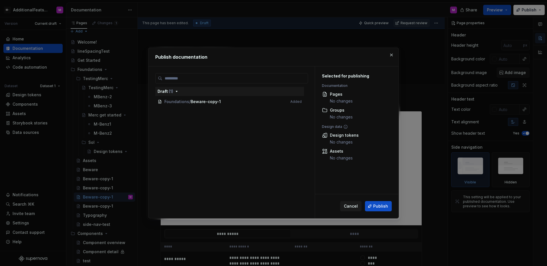
click at [243, 104] on span "Foundations / Beware-copy-1 Added" at bounding box center [229, 101] width 149 height 9
click at [241, 102] on span "Foundations / Beware-copy-1 Added" at bounding box center [229, 101] width 149 height 9
click at [231, 102] on span "Foundations / Beware-copy-1 Added" at bounding box center [229, 101] width 149 height 9
click at [225, 102] on span "Foundations / Beware-copy-1 Added" at bounding box center [229, 101] width 149 height 9
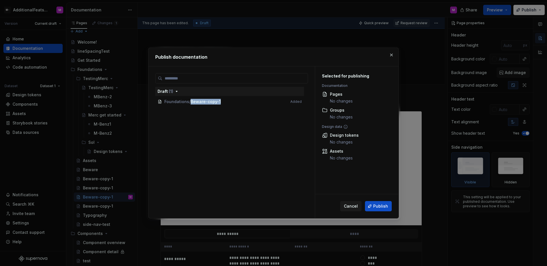
click at [225, 102] on span "Foundations / Beware-copy-1 Added" at bounding box center [229, 101] width 149 height 9
click at [228, 102] on span "Foundations / Beware-copy-1 Added" at bounding box center [229, 101] width 149 height 9
click at [195, 101] on span "Foundations / Beware-copy-1 Added" at bounding box center [229, 101] width 149 height 9
click at [186, 91] on div "Draft ( 1 )" at bounding box center [229, 92] width 144 height 6
click at [183, 93] on div "Draft ( 1 )" at bounding box center [229, 92] width 144 height 6
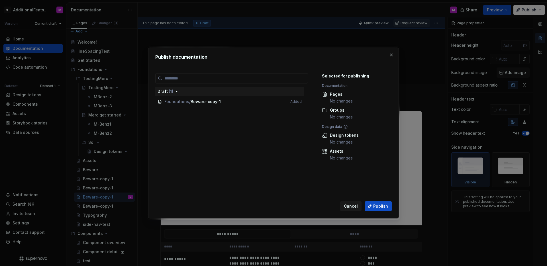
click at [234, 104] on span "Foundations / Beware-copy-1 Added" at bounding box center [229, 101] width 149 height 9
click at [388, 53] on button "button" at bounding box center [391, 55] width 8 height 8
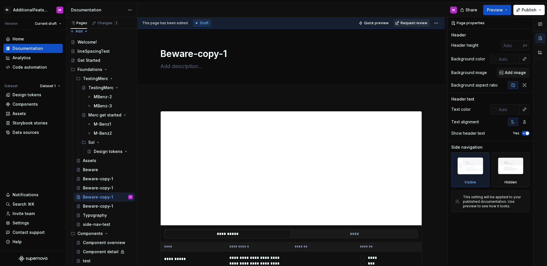
click at [411, 23] on span "Request review" at bounding box center [413, 23] width 27 height 5
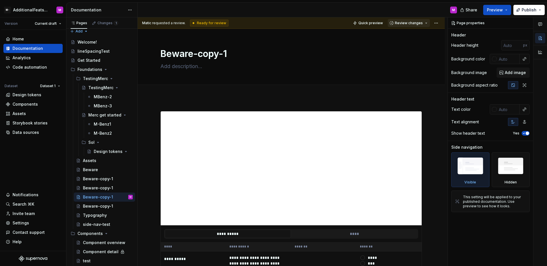
click at [412, 23] on span "Review changes" at bounding box center [409, 23] width 28 height 5
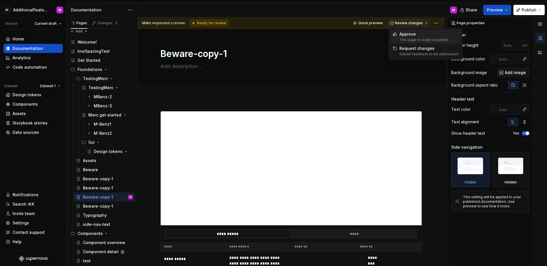
click at [407, 37] on div "Approve" at bounding box center [424, 34] width 50 height 6
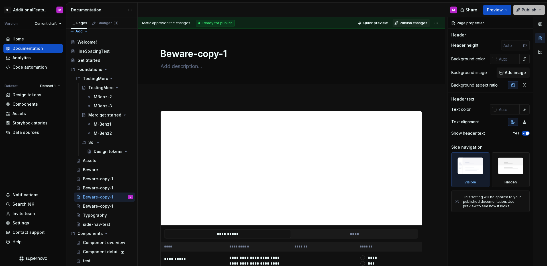
click at [527, 14] on button "Publish" at bounding box center [528, 10] width 31 height 10
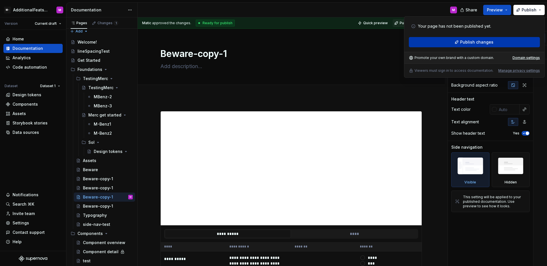
click at [444, 40] on button "Publish changes" at bounding box center [474, 42] width 131 height 10
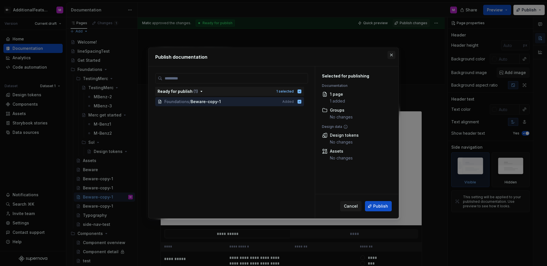
click at [391, 54] on button "button" at bounding box center [391, 55] width 8 height 8
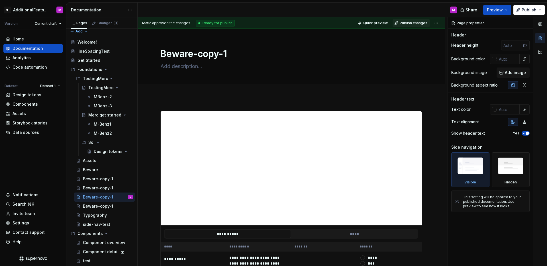
type textarea "*"
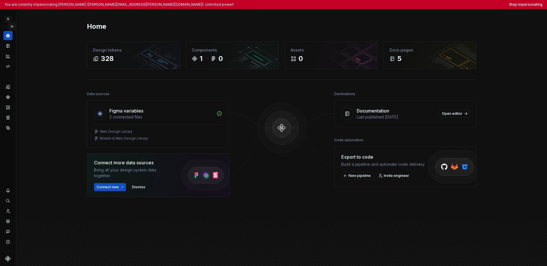
click at [14, 26] on button "Expand sidebar" at bounding box center [12, 26] width 8 height 8
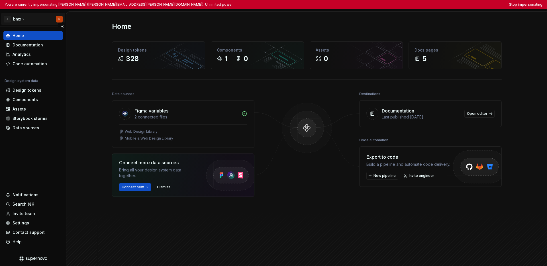
click at [19, 21] on html "You are currently impersonating [PERSON_NAME] ([PERSON_NAME][EMAIL_ADDRESS][PER…" at bounding box center [273, 133] width 547 height 266
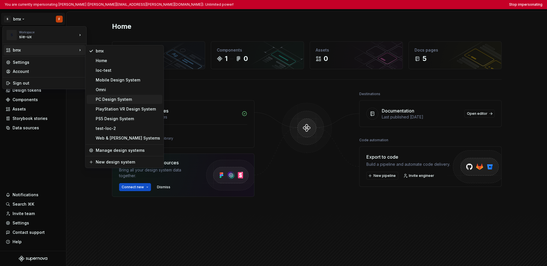
click at [102, 101] on div "PC Design System" at bounding box center [128, 100] width 64 height 6
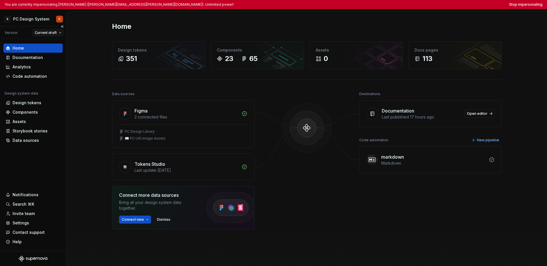
click at [53, 32] on html "You are currently impersonating [PERSON_NAME] ([PERSON_NAME][EMAIL_ADDRESS][PER…" at bounding box center [273, 133] width 547 height 266
click at [25, 162] on html "You are currently impersonating [PERSON_NAME] ([PERSON_NAME][EMAIL_ADDRESS][PER…" at bounding box center [273, 133] width 547 height 266
click at [34, 60] on div "Documentation" at bounding box center [28, 58] width 30 height 6
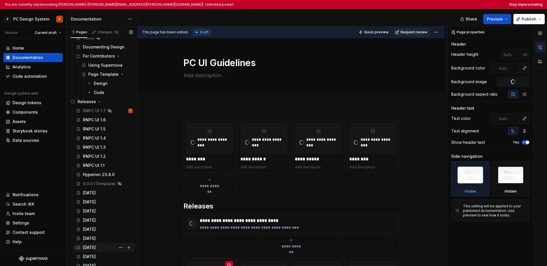
scroll to position [1241, 0]
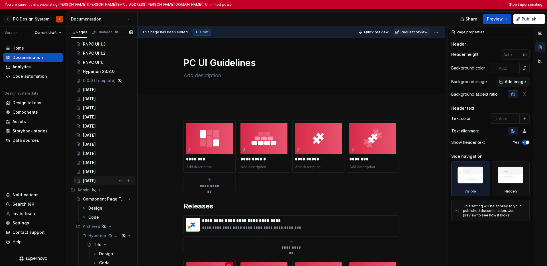
click at [89, 179] on div "[DATE]" at bounding box center [89, 181] width 13 height 6
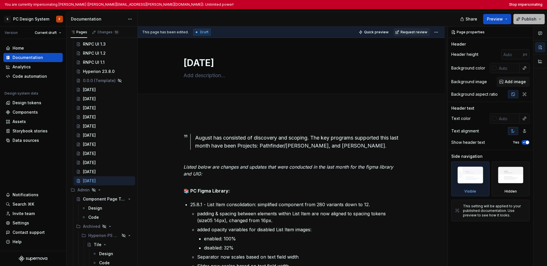
click at [379, 20] on span "Publish" at bounding box center [528, 19] width 15 height 6
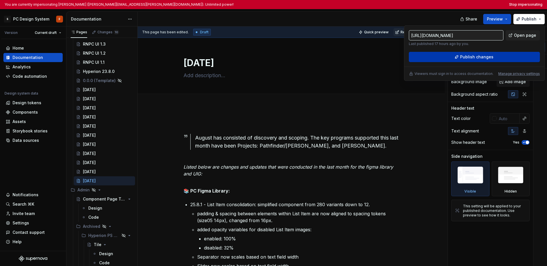
click at [379, 58] on button "Publish changes" at bounding box center [474, 57] width 131 height 10
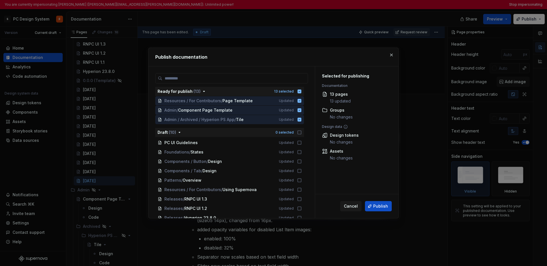
scroll to position [109, 0]
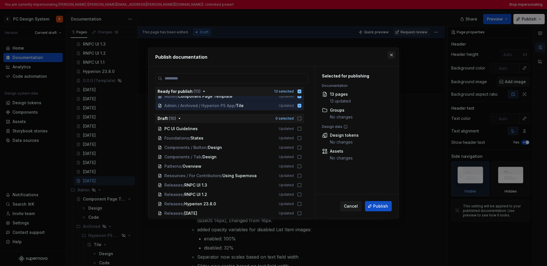
click at [379, 55] on button "button" at bounding box center [391, 55] width 8 height 8
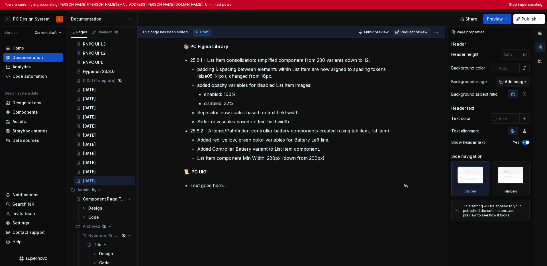
scroll to position [26, 0]
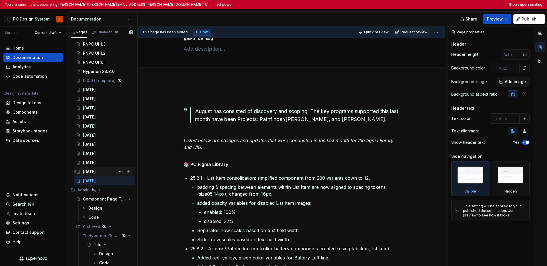
click at [96, 171] on div "June 2025" at bounding box center [89, 172] width 13 height 6
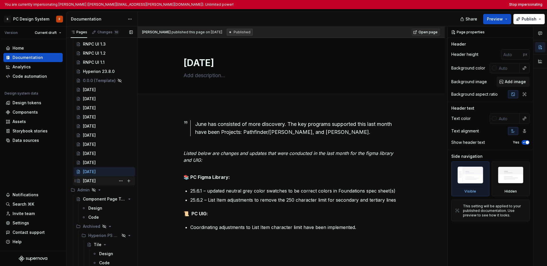
click at [95, 179] on div "August 2025" at bounding box center [89, 181] width 13 height 6
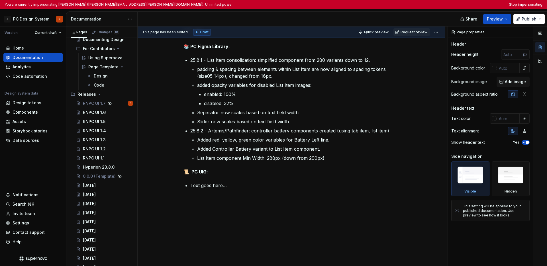
scroll to position [1240, 0]
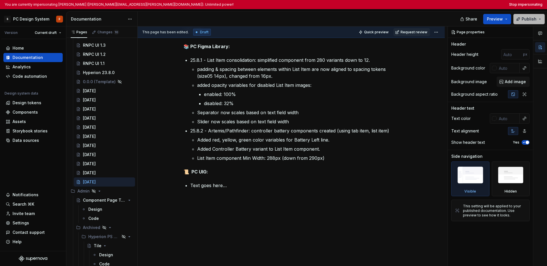
click at [379, 19] on button "Publish" at bounding box center [528, 19] width 31 height 10
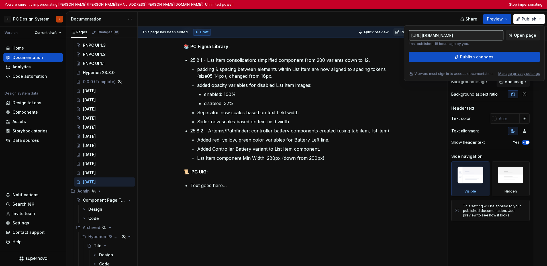
click at [379, 36] on input "https://pc.uig.ux.sie.sony.com/latest/releases/august-2025-hoF5cOyA" at bounding box center [456, 35] width 95 height 10
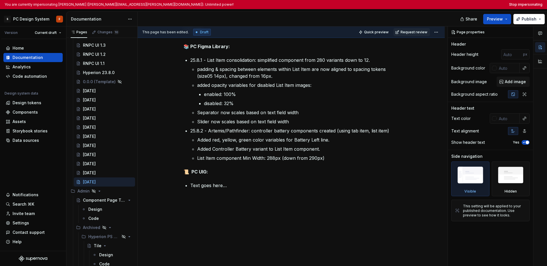
click at [379, 14] on div at bounding box center [300, 19] width 324 height 15
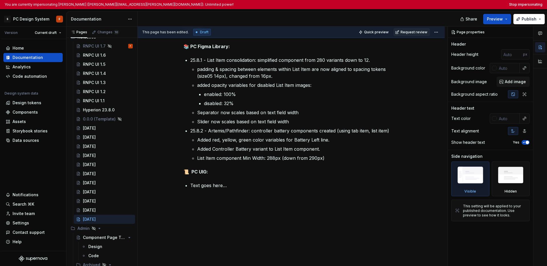
scroll to position [1191, 0]
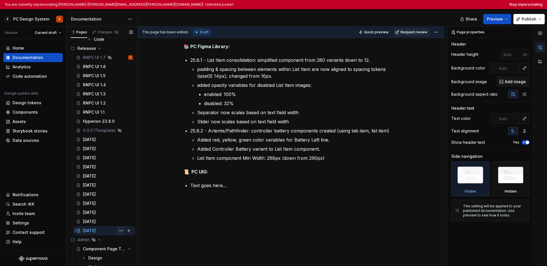
click at [117, 230] on button "Page tree" at bounding box center [121, 231] width 8 height 8
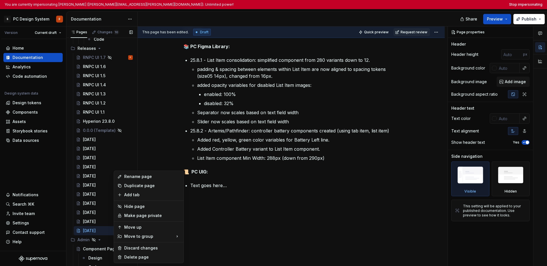
click at [91, 216] on div "Pages Changes 10 Add Accessibility guide for tree Page tree. Navigate the tree …" at bounding box center [101, 151] width 71 height 251
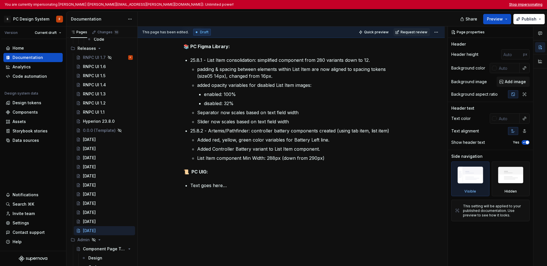
click at [379, 5] on button "Stop impersonating" at bounding box center [525, 4] width 33 height 5
type textarea "*"
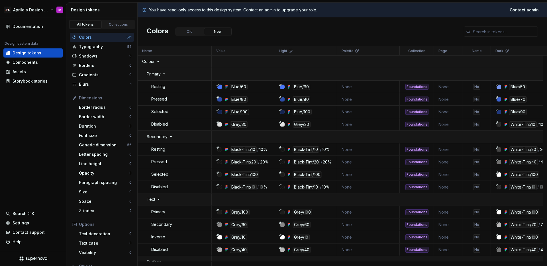
click at [26, 8] on html "🚀S Aprile's Design System M Documentation Design system data Design tokens Comp…" at bounding box center [273, 133] width 547 height 266
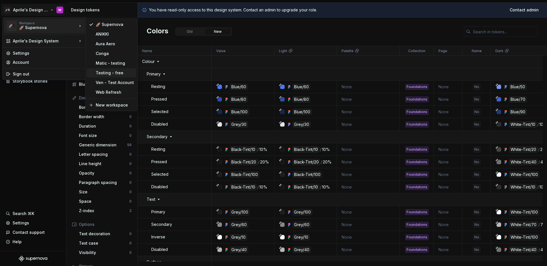
click at [110, 69] on div "Testing - free" at bounding box center [112, 72] width 50 height 9
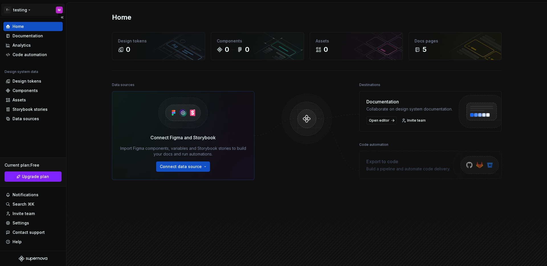
click at [25, 10] on html "T- testing M Home Documentation Analytics Code automation Design system data De…" at bounding box center [273, 133] width 547 height 266
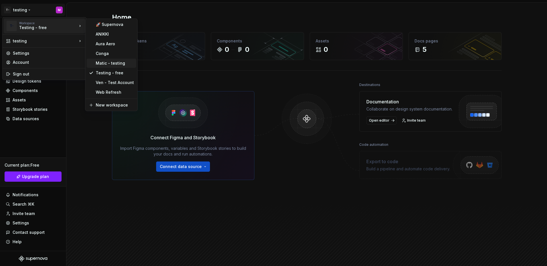
click at [106, 62] on div "Matic - testing" at bounding box center [115, 63] width 38 height 6
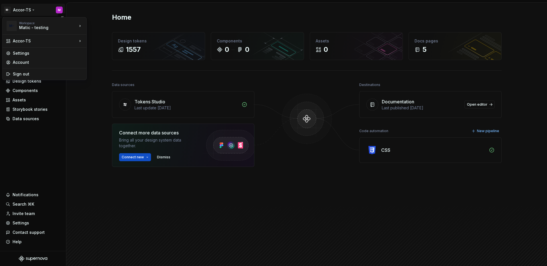
click at [25, 10] on html "M- Accor-TS M Home Documentation Analytics Code automation Design system data D…" at bounding box center [273, 133] width 547 height 266
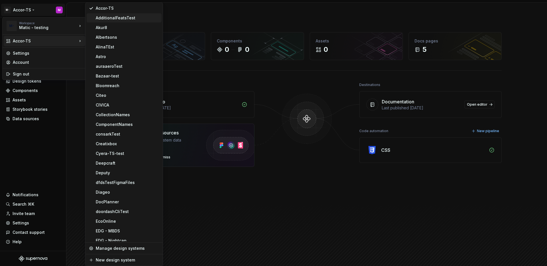
click at [130, 17] on div "AdditionalFeatsTest" at bounding box center [127, 18] width 63 height 6
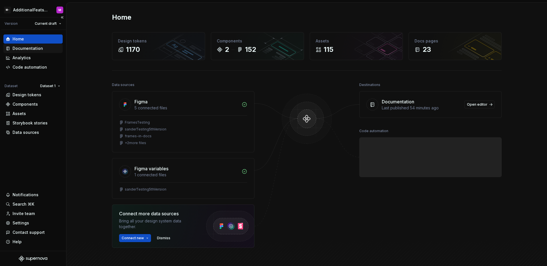
click at [34, 50] on div "Documentation" at bounding box center [28, 49] width 30 height 6
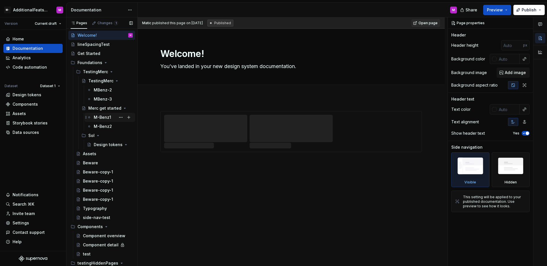
scroll to position [37, 0]
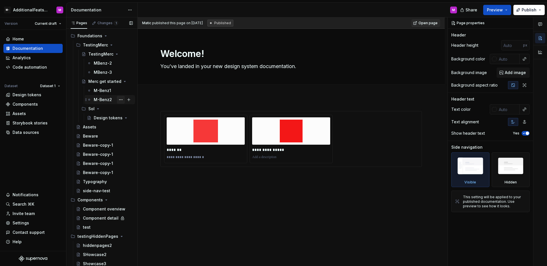
click at [117, 99] on button "Page tree" at bounding box center [121, 100] width 8 height 8
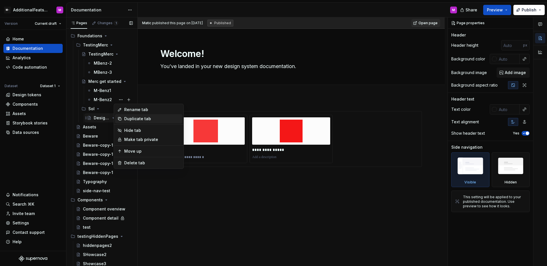
click at [127, 116] on div "Duplicate tab" at bounding box center [152, 119] width 56 height 6
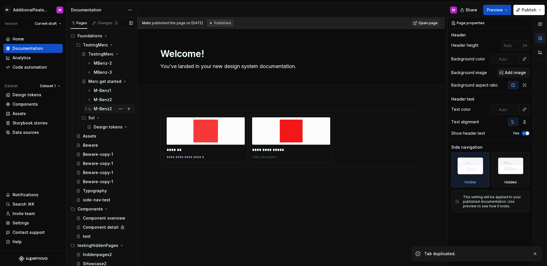
click at [106, 110] on div "M-Benz2" at bounding box center [103, 109] width 18 height 6
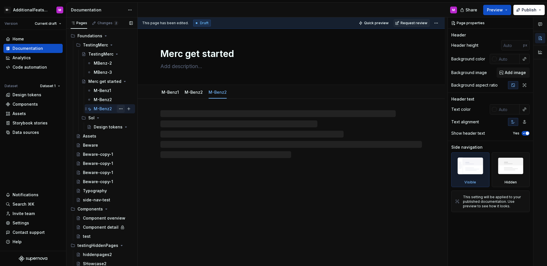
click at [118, 108] on button "Page tree" at bounding box center [121, 109] width 8 height 8
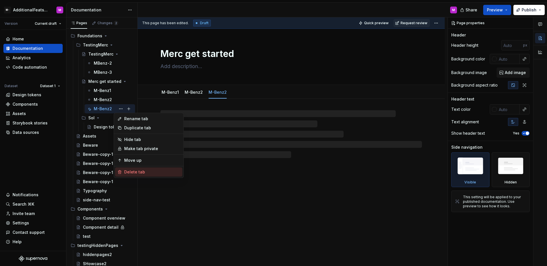
click at [130, 171] on div "Delete tab" at bounding box center [152, 172] width 56 height 6
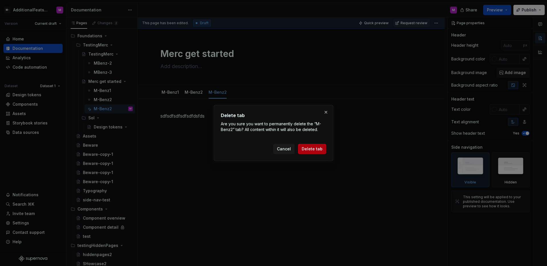
click at [309, 152] on button "Delete tab" at bounding box center [312, 149] width 28 height 10
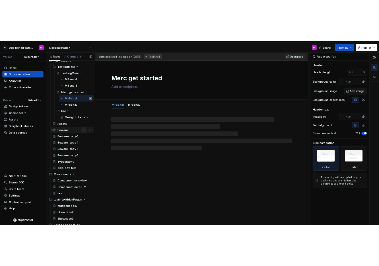
scroll to position [56, 0]
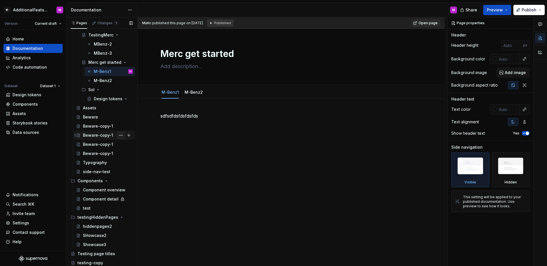
click at [117, 135] on button "Page tree" at bounding box center [121, 135] width 8 height 8
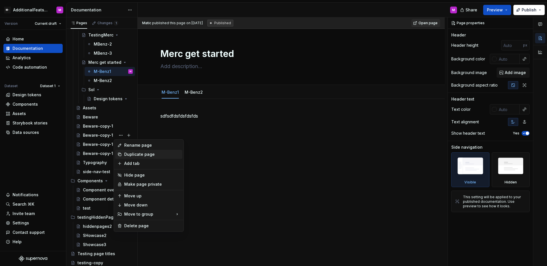
click at [140, 154] on div "Duplicate page" at bounding box center [152, 154] width 56 height 6
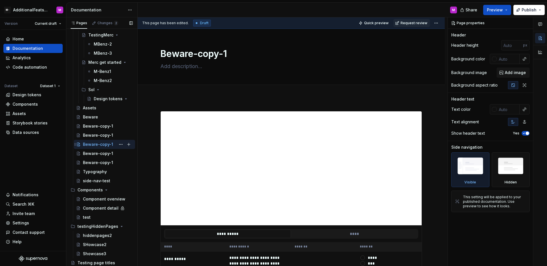
click at [101, 141] on div "Beware-copy-1 M" at bounding box center [108, 144] width 50 height 8
click at [102, 138] on div "Beware-copy-1" at bounding box center [98, 135] width 30 height 6
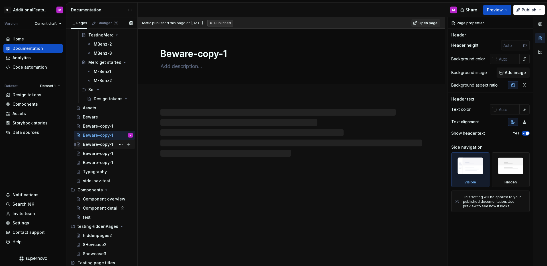
click at [102, 146] on div "Beware-copy-1" at bounding box center [98, 145] width 30 height 6
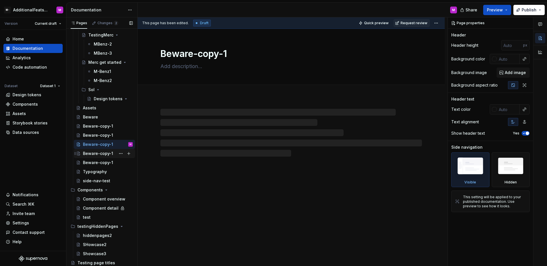
click at [103, 152] on div "Beware-copy-1" at bounding box center [98, 154] width 30 height 6
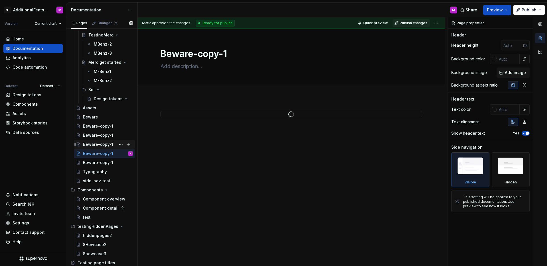
click at [106, 145] on div "Beware-copy-1" at bounding box center [98, 145] width 30 height 6
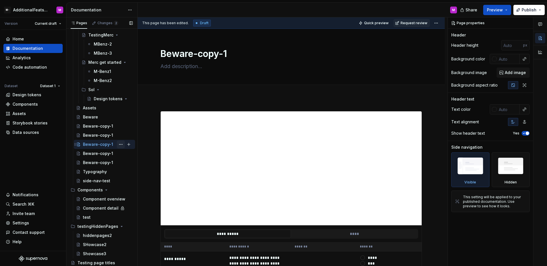
click at [117, 144] on button "Page tree" at bounding box center [121, 144] width 8 height 8
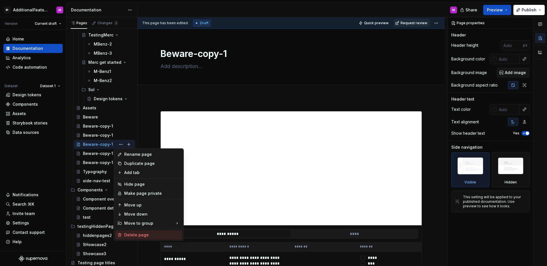
click at [133, 232] on div "Delete page" at bounding box center [152, 235] width 56 height 6
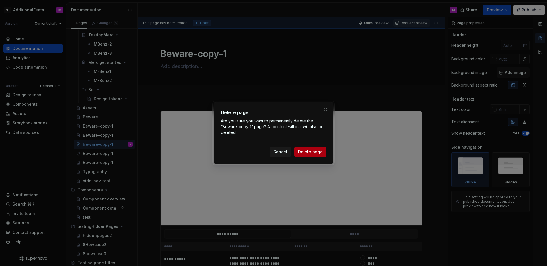
click at [296, 153] on div "Cancel Delete page" at bounding box center [297, 152] width 57 height 10
click at [302, 153] on span "Delete page" at bounding box center [310, 152] width 24 height 6
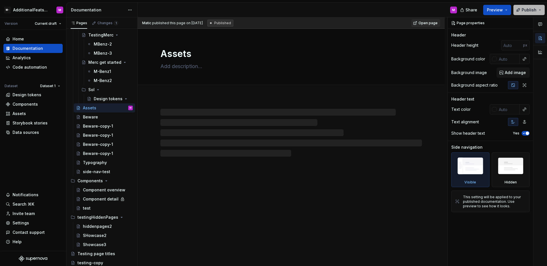
click at [537, 12] on button "Publish" at bounding box center [528, 10] width 31 height 10
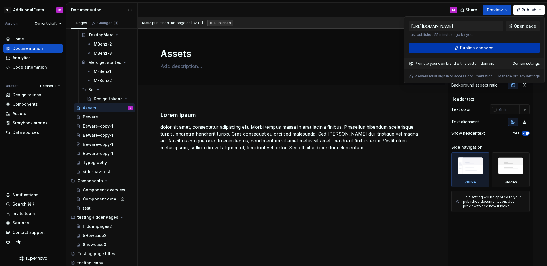
click at [491, 44] on button "Publish changes" at bounding box center [474, 48] width 131 height 10
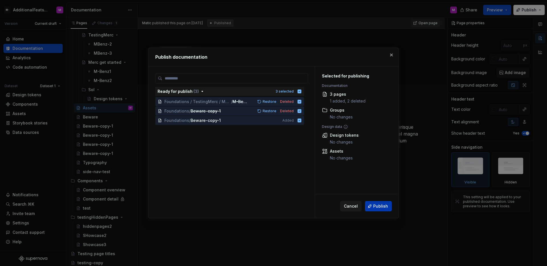
click at [375, 203] on span "Publish" at bounding box center [380, 206] width 15 height 6
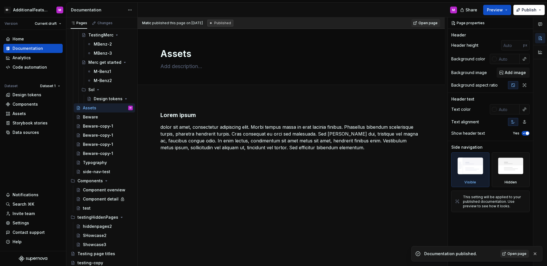
click at [512, 253] on span "Open page" at bounding box center [516, 253] width 19 height 5
click at [28, 154] on div "Home Documentation Analytics Code automation Dataset Dataset 1 Design tokens Co…" at bounding box center [33, 140] width 66 height 221
type textarea "*"
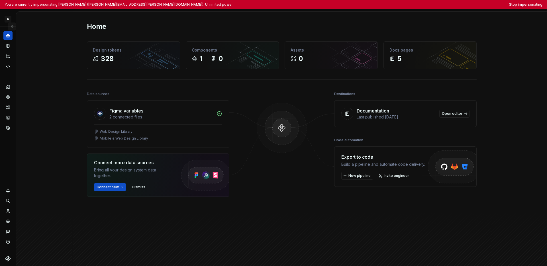
click at [11, 27] on button "Expand sidebar" at bounding box center [12, 26] width 8 height 8
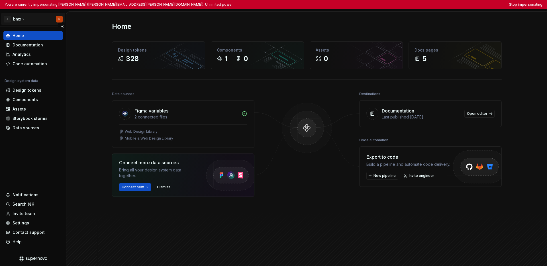
click at [18, 22] on html "You are currently impersonating [PERSON_NAME] ([PERSON_NAME][EMAIL_ADDRESS][PER…" at bounding box center [273, 133] width 547 height 266
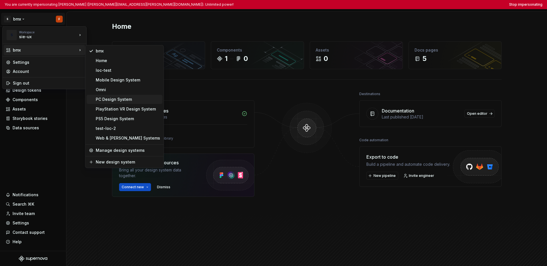
click at [119, 100] on div "PC Design System" at bounding box center [128, 100] width 64 height 6
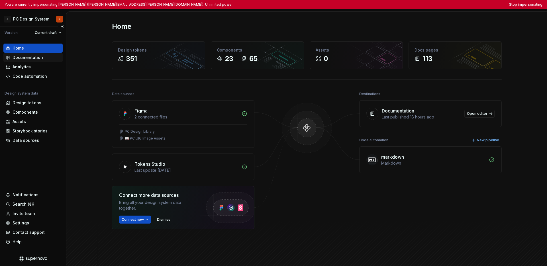
click at [28, 59] on div "Documentation" at bounding box center [28, 58] width 30 height 6
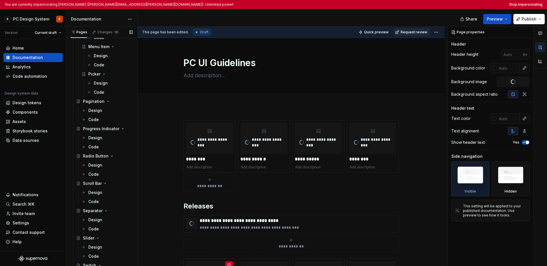
scroll to position [1241, 0]
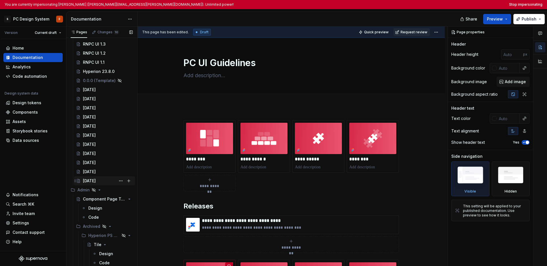
click at [96, 181] on div "August 2025" at bounding box center [89, 181] width 13 height 6
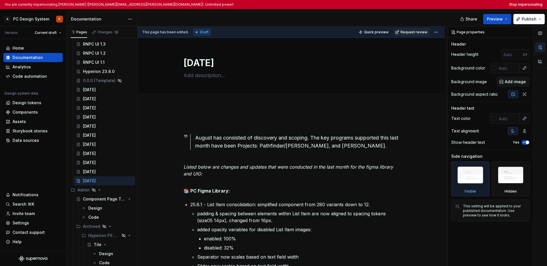
click at [286, 17] on div at bounding box center [300, 19] width 324 height 15
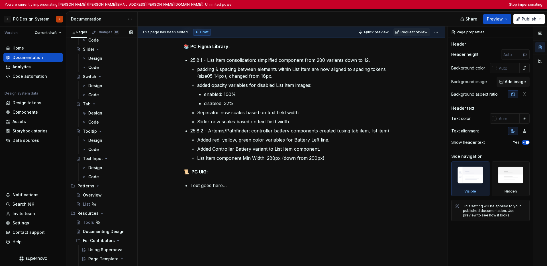
scroll to position [1241, 0]
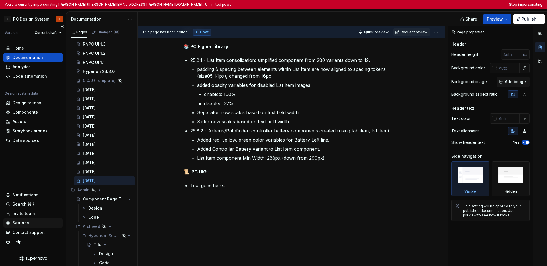
click at [20, 223] on div "Settings" at bounding box center [21, 223] width 17 height 6
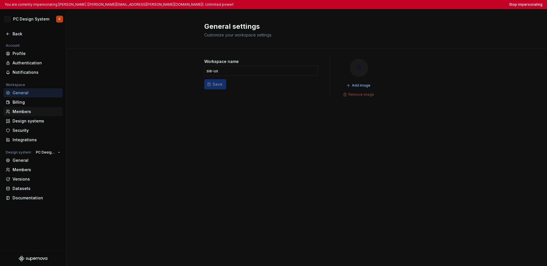
click at [31, 112] on div "Members" at bounding box center [37, 112] width 48 height 6
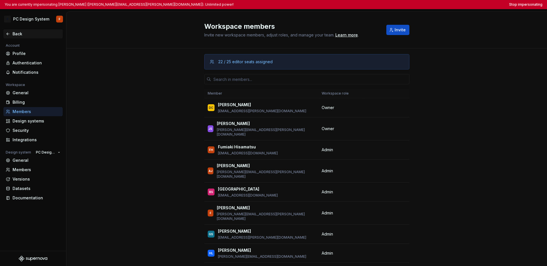
click at [16, 35] on div "Back" at bounding box center [37, 34] width 48 height 6
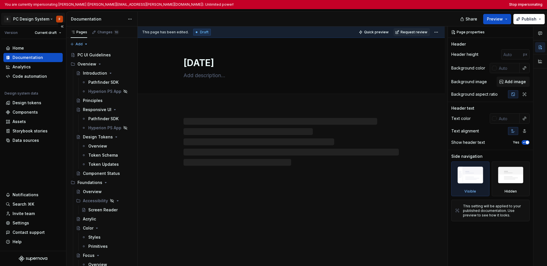
click at [30, 17] on html "You are currently impersonating Felix (felix.giles@sony.com). Unlimited power! …" at bounding box center [273, 133] width 547 height 266
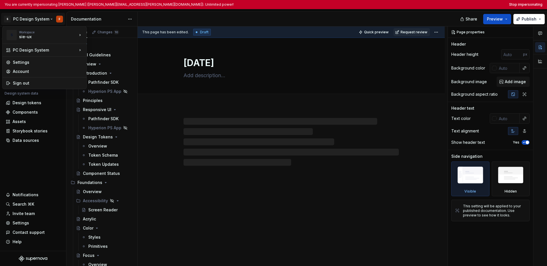
type textarea "*"
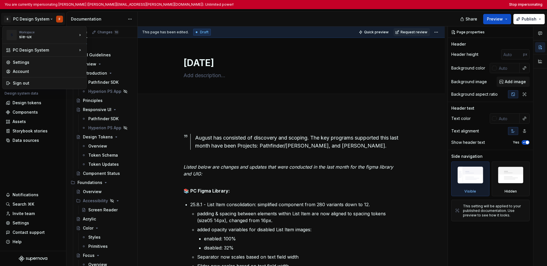
click at [379, 5] on html "You are currently impersonating Felix (felix.giles@sony.com). Unlimited power! …" at bounding box center [273, 133] width 547 height 266
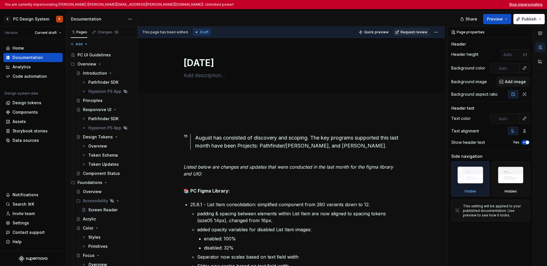
click at [379, 5] on button "Stop impersonating" at bounding box center [525, 4] width 33 height 5
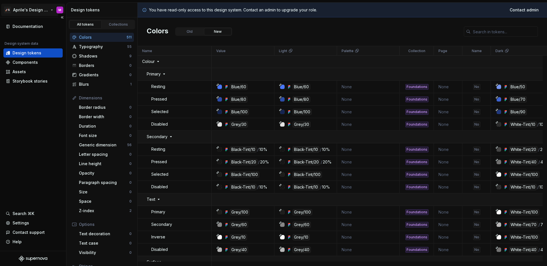
click at [28, 12] on html "🚀S Aprile's Design System M Documentation Design system data Design tokens Comp…" at bounding box center [273, 133] width 547 height 266
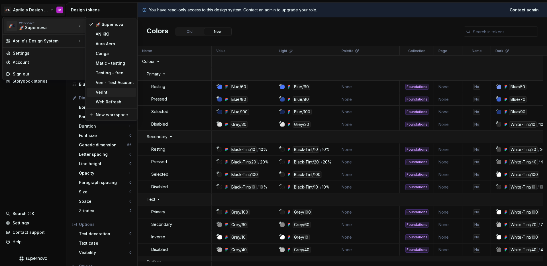
click at [106, 90] on div "Verint" at bounding box center [115, 92] width 38 height 6
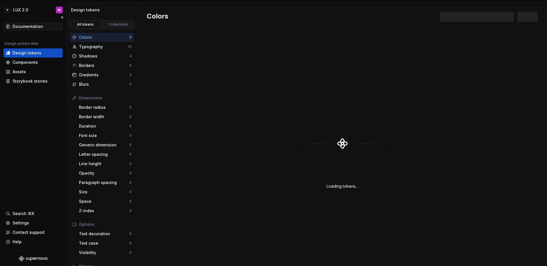
click at [29, 27] on div "Documentation" at bounding box center [28, 27] width 30 height 6
